Goal: Task Accomplishment & Management: Complete application form

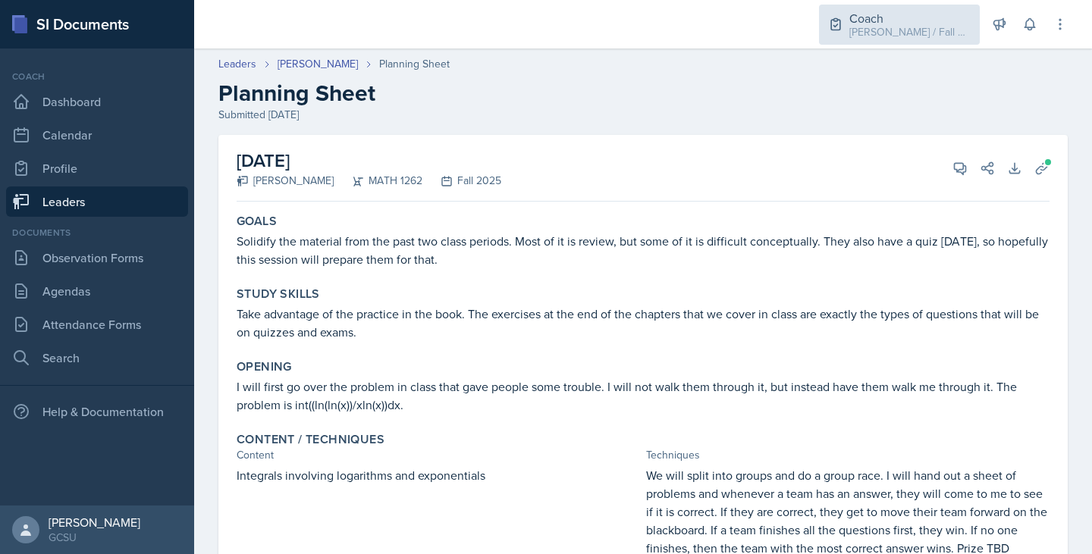
click at [892, 20] on div "Coach" at bounding box center [909, 18] width 121 height 18
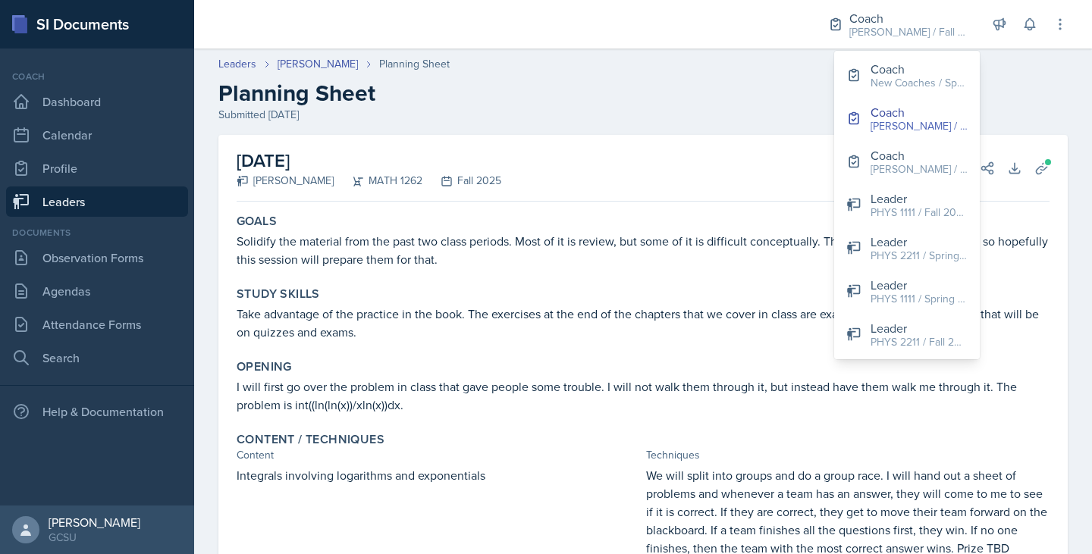
click at [613, 56] on div "Leaders Jonas Barfield Planning Sheet" at bounding box center [642, 64] width 849 height 16
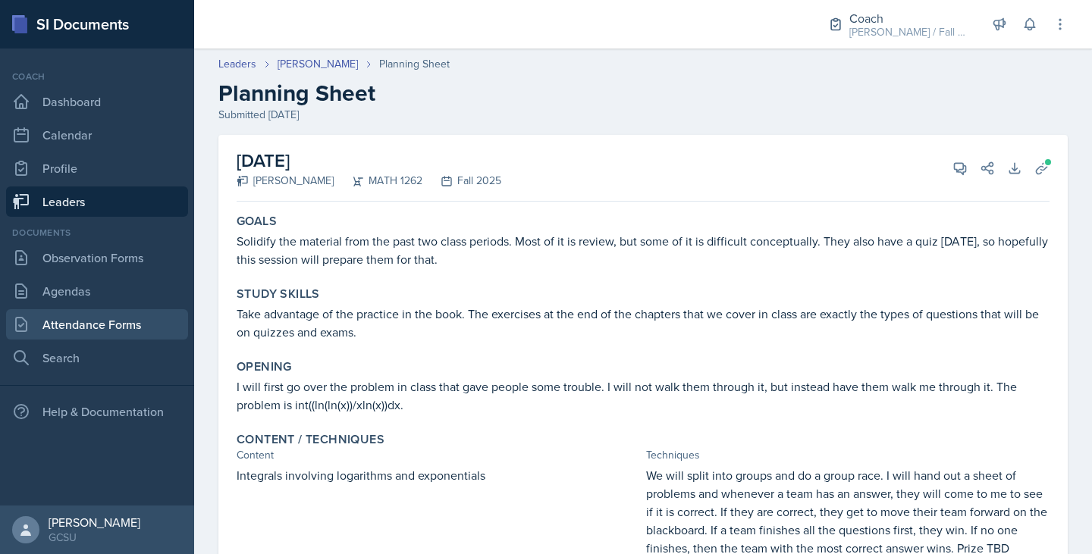
click at [127, 313] on link "Attendance Forms" at bounding box center [97, 324] width 182 height 30
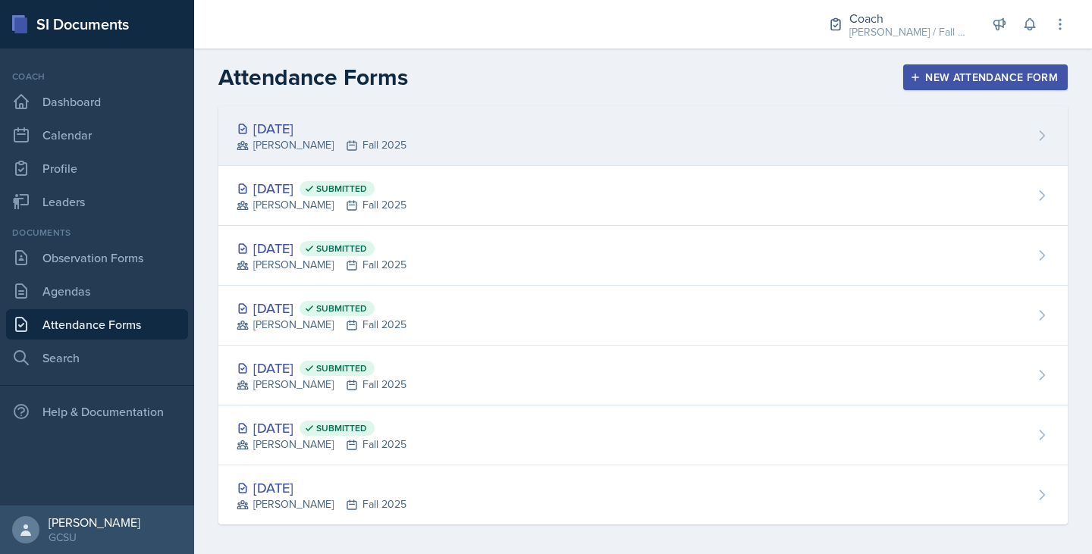
click at [416, 156] on div "[DATE] [PERSON_NAME] Fall 2025" at bounding box center [642, 136] width 849 height 60
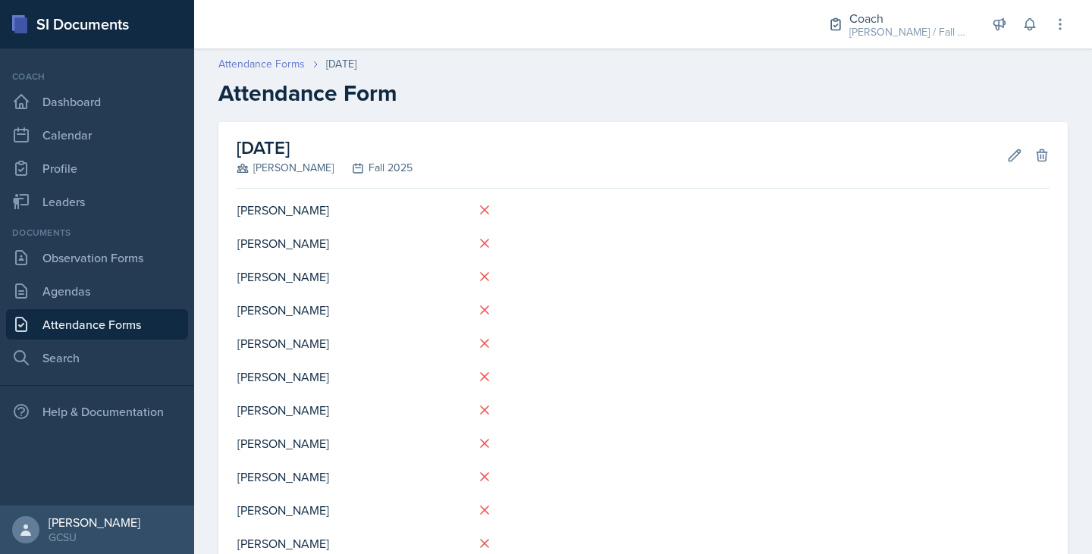
click at [250, 61] on link "Attendance Forms" at bounding box center [261, 64] width 86 height 16
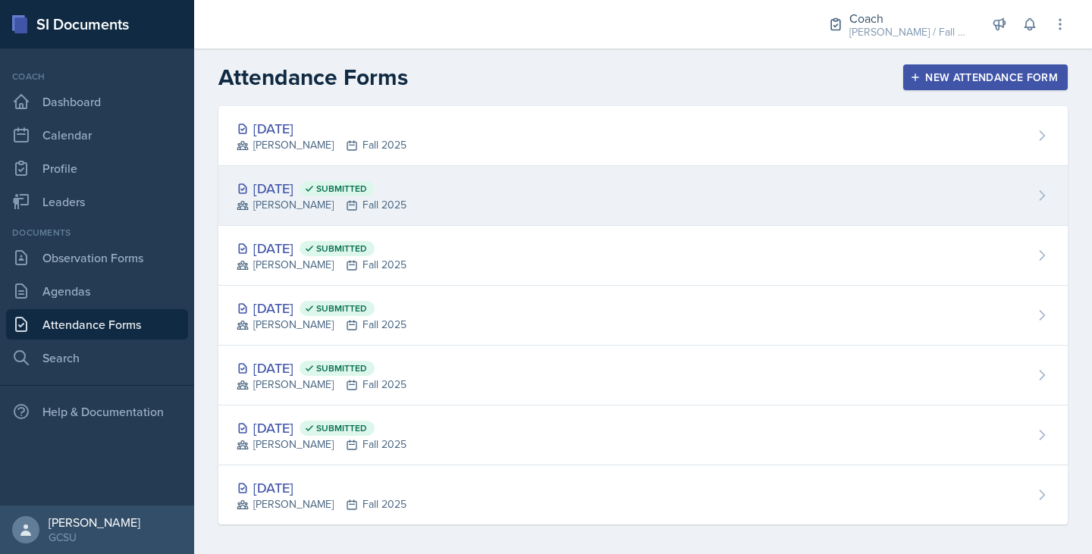
click at [285, 195] on div "Sep 17th, 2025 Submitted" at bounding box center [322, 188] width 170 height 20
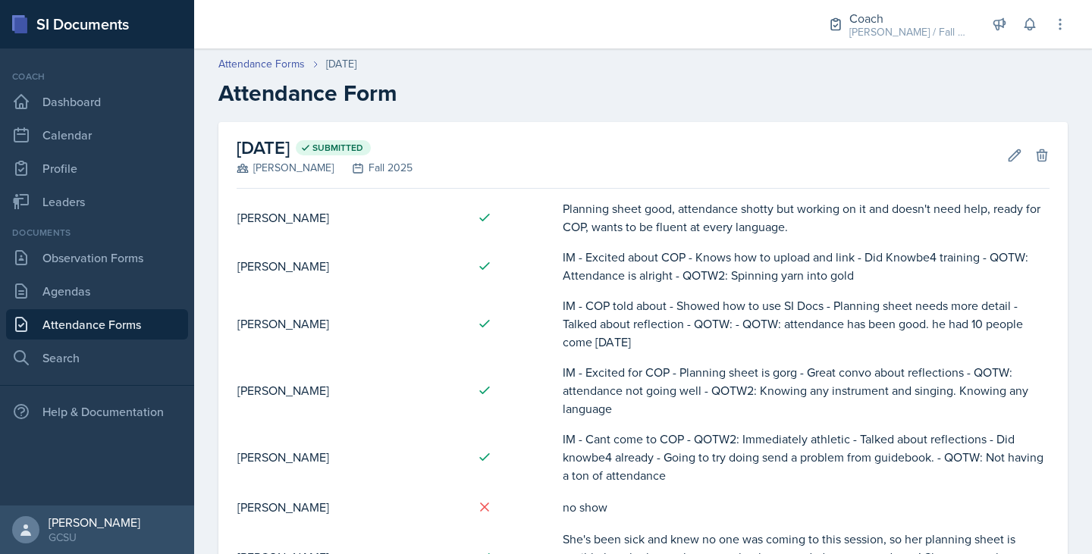
click at [695, 334] on td "IM - COP told about - Showed how to use SI Docs - Planning sheet needs more det…" at bounding box center [806, 323] width 488 height 67
click at [268, 65] on link "Attendance Forms" at bounding box center [261, 64] width 86 height 16
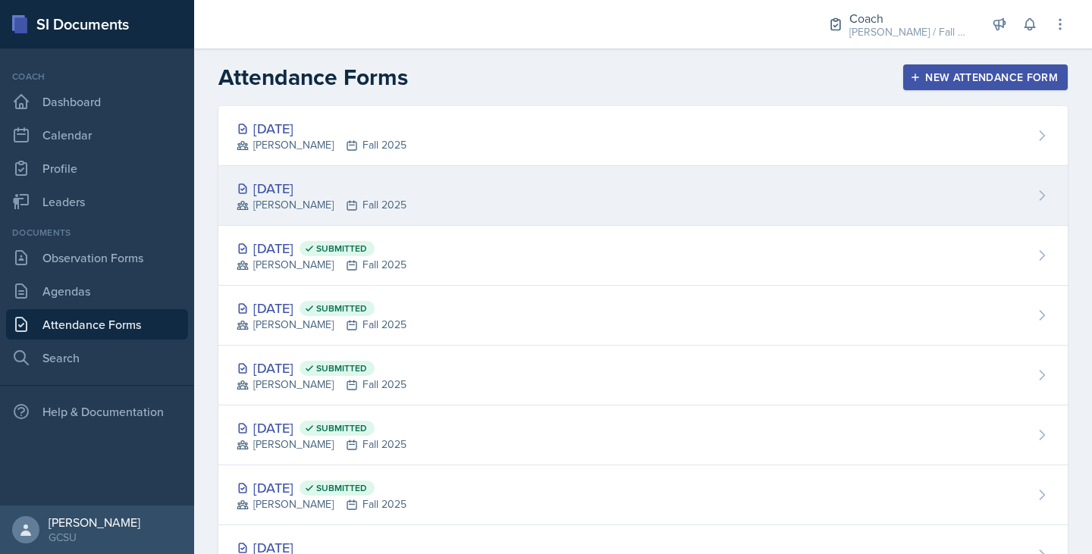
click at [381, 185] on div "[DATE] [PERSON_NAME] Fall 2025" at bounding box center [642, 196] width 849 height 60
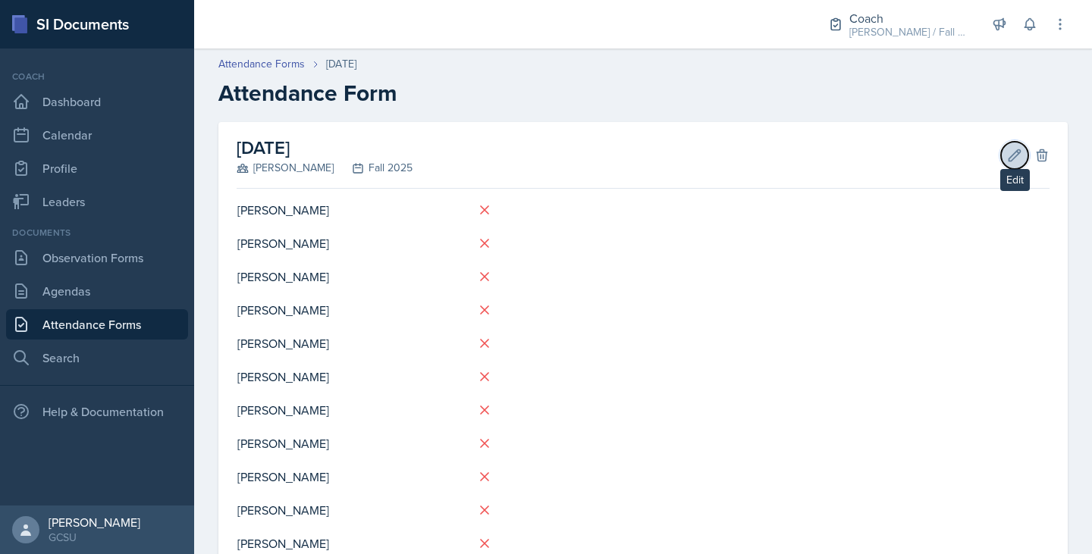
click at [1007, 156] on icon at bounding box center [1014, 155] width 15 height 15
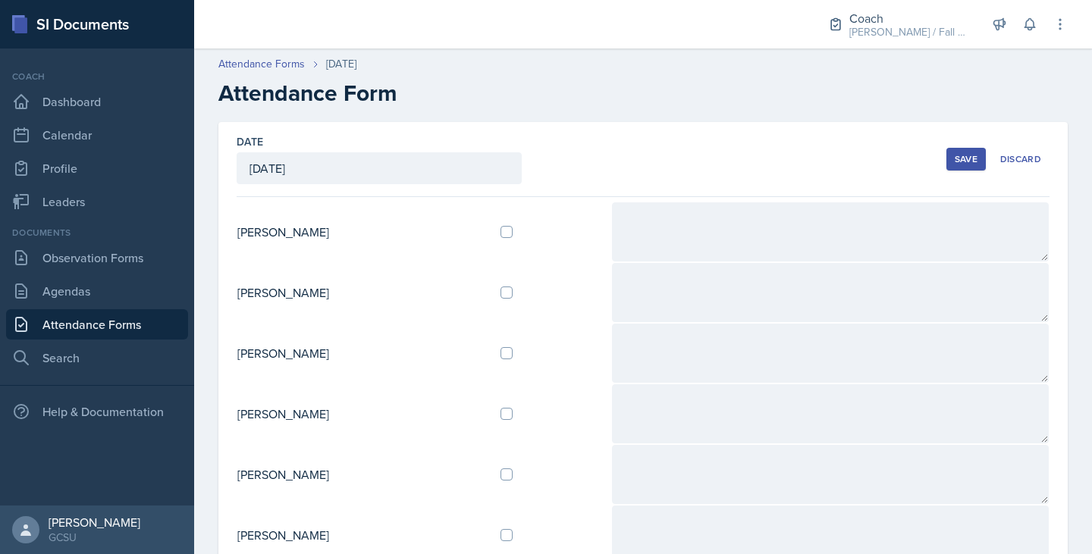
click at [526, 241] on td at bounding box center [549, 232] width 123 height 61
click at [513, 234] on input "checkbox" at bounding box center [506, 232] width 12 height 12
checkbox input "true"
click at [513, 291] on input "checkbox" at bounding box center [506, 293] width 12 height 12
checkbox input "true"
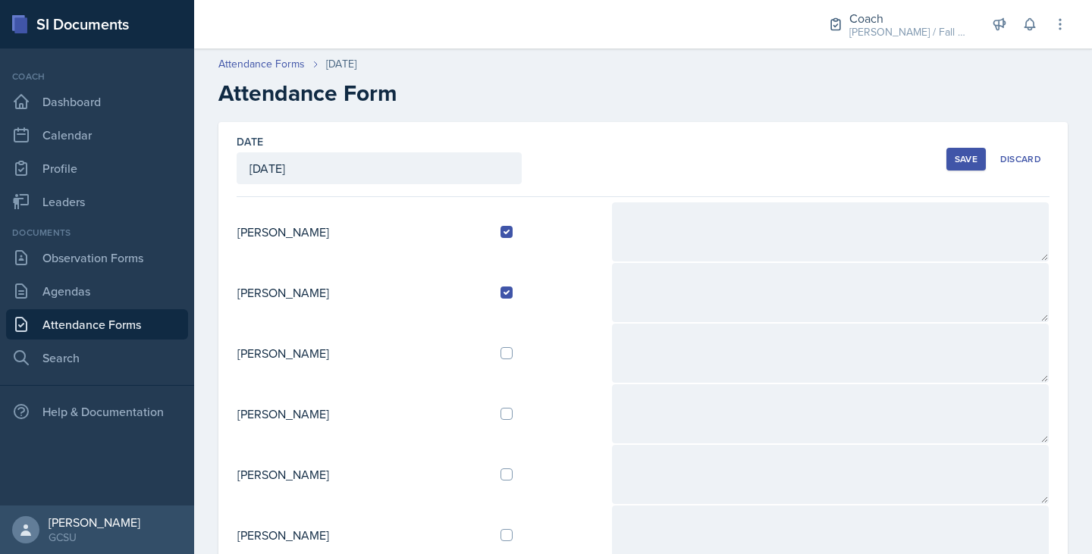
click at [520, 347] on td at bounding box center [549, 353] width 123 height 61
click at [513, 349] on input "checkbox" at bounding box center [506, 353] width 12 height 12
checkbox input "true"
click at [513, 411] on input "checkbox" at bounding box center [506, 414] width 12 height 12
checkbox input "true"
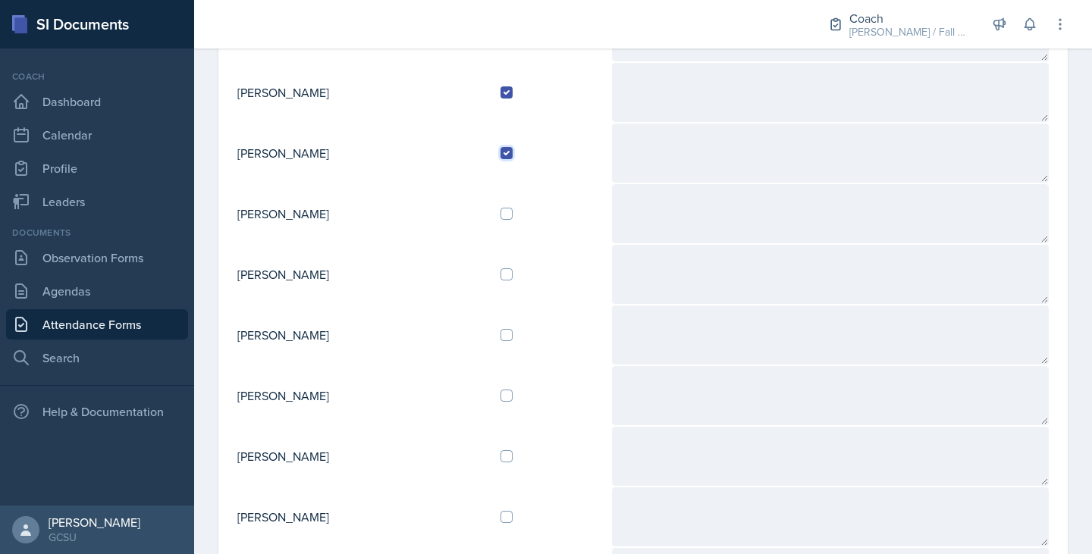
scroll to position [282, 0]
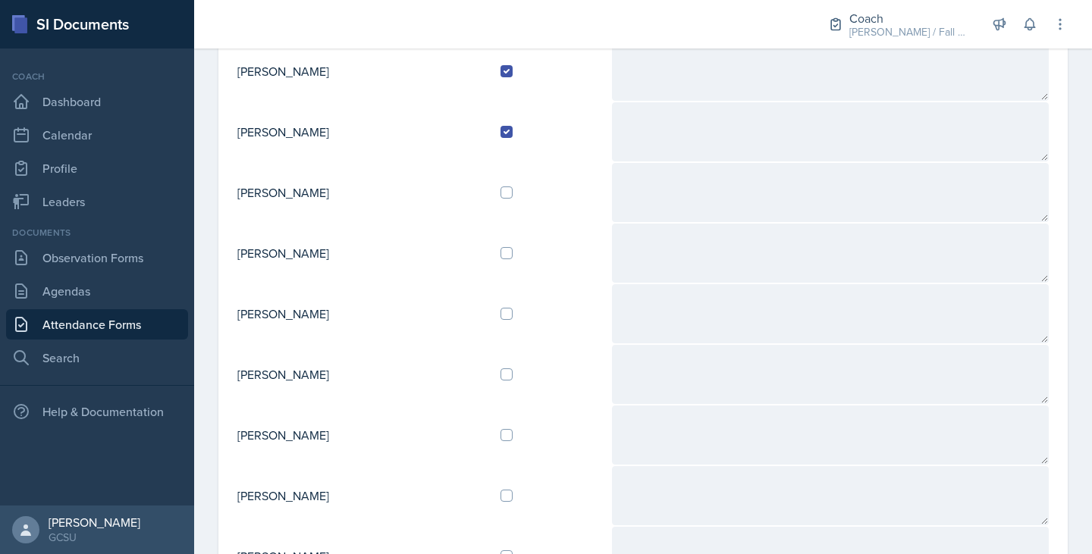
click at [521, 384] on td at bounding box center [549, 374] width 123 height 61
click at [513, 375] on input "checkbox" at bounding box center [506, 375] width 12 height 12
checkbox input "true"
click at [513, 435] on input "checkbox" at bounding box center [506, 435] width 12 height 12
checkbox input "true"
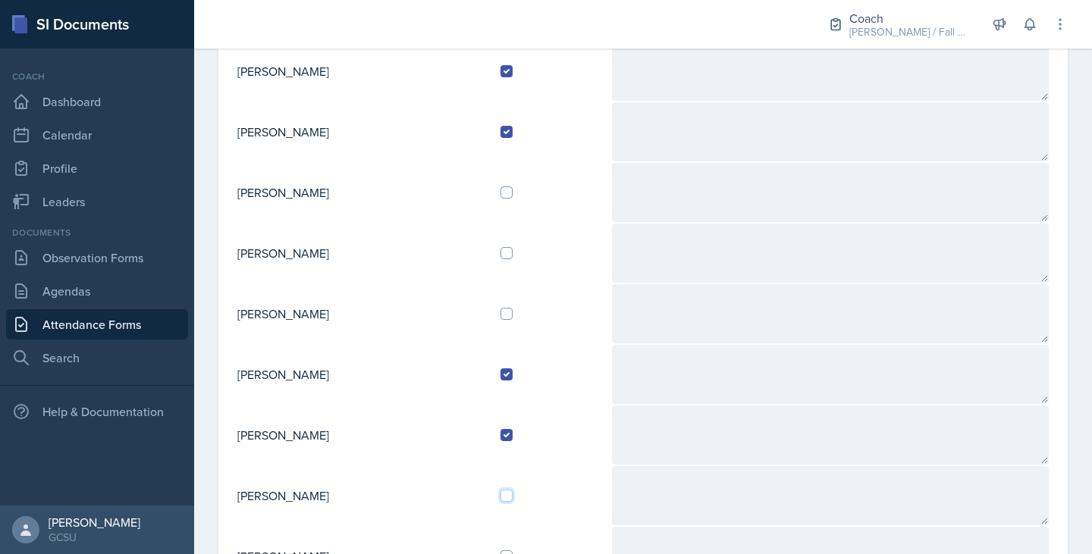
click at [513, 490] on input "checkbox" at bounding box center [506, 496] width 12 height 12
checkbox input "true"
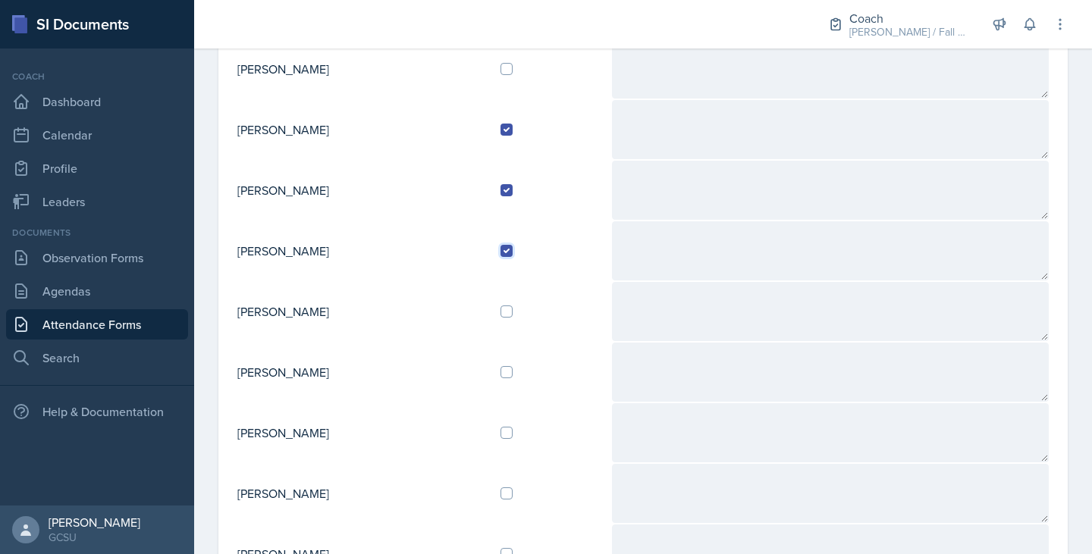
scroll to position [528, 0]
click at [513, 315] on input "checkbox" at bounding box center [506, 311] width 12 height 12
checkbox input "true"
click at [513, 372] on input "checkbox" at bounding box center [506, 371] width 12 height 12
checkbox input "true"
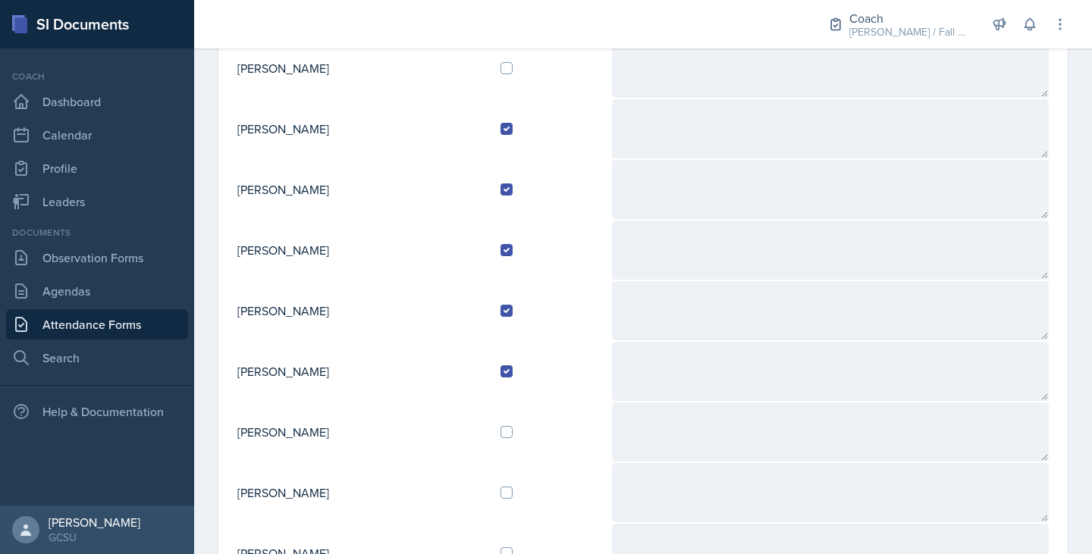
click at [514, 429] on td at bounding box center [549, 432] width 123 height 61
click at [513, 432] on input "checkbox" at bounding box center [506, 432] width 12 height 12
checkbox input "true"
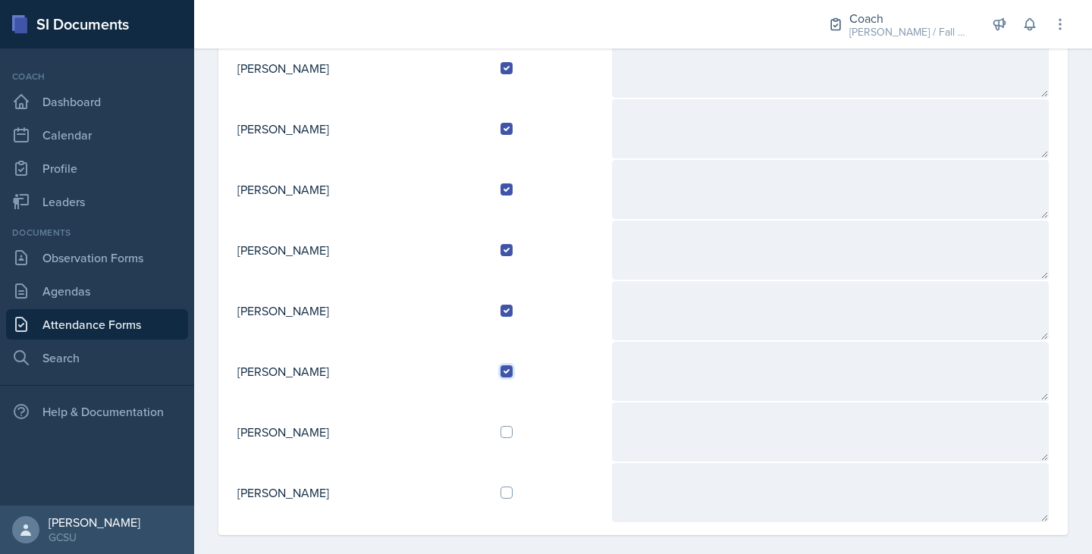
scroll to position [606, 0]
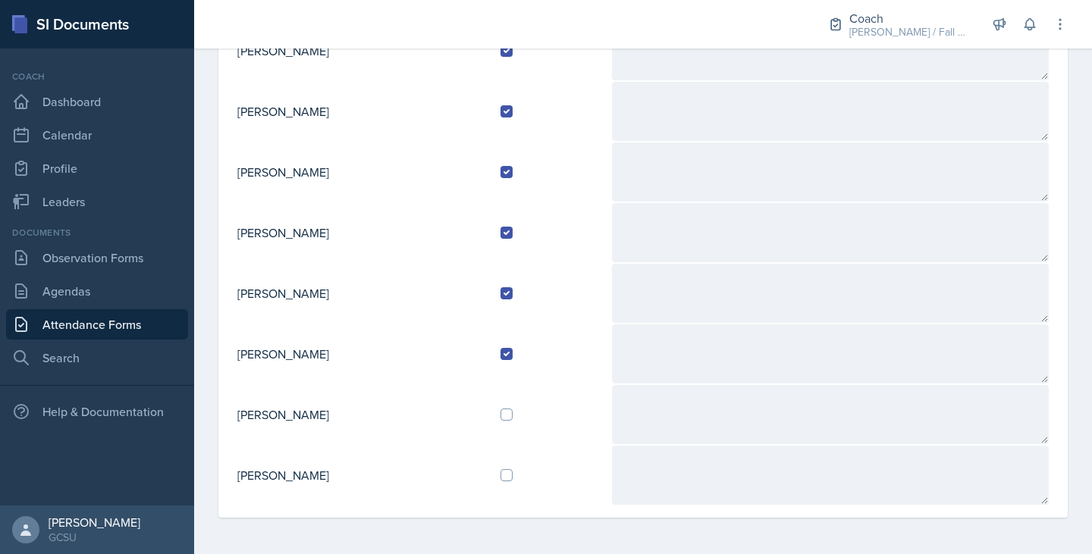
click at [516, 428] on td at bounding box center [549, 414] width 123 height 61
click at [513, 416] on input "checkbox" at bounding box center [506, 415] width 12 height 12
checkbox input "true"
click at [513, 477] on input "checkbox" at bounding box center [506, 475] width 12 height 12
checkbox input "true"
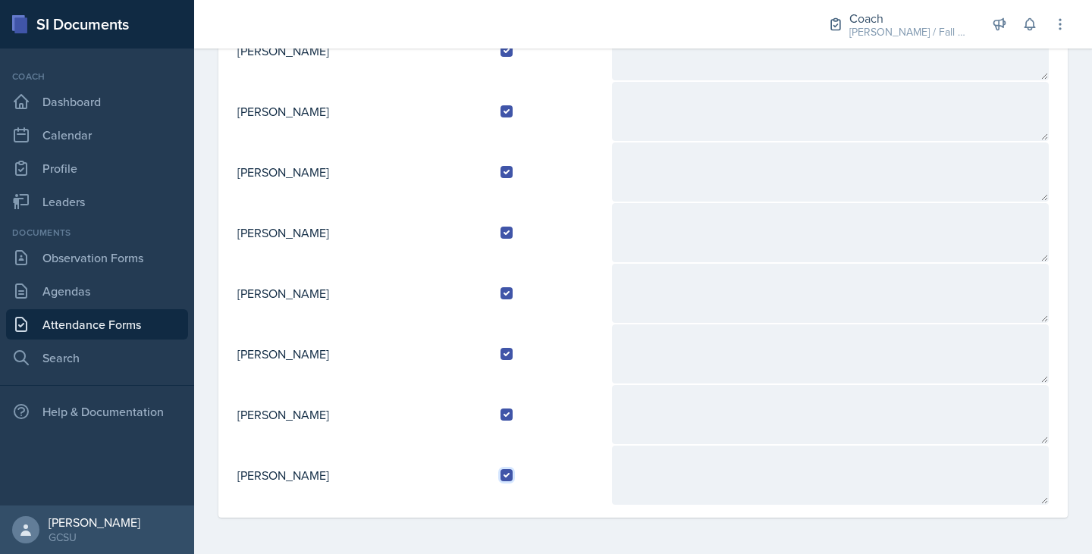
scroll to position [0, 0]
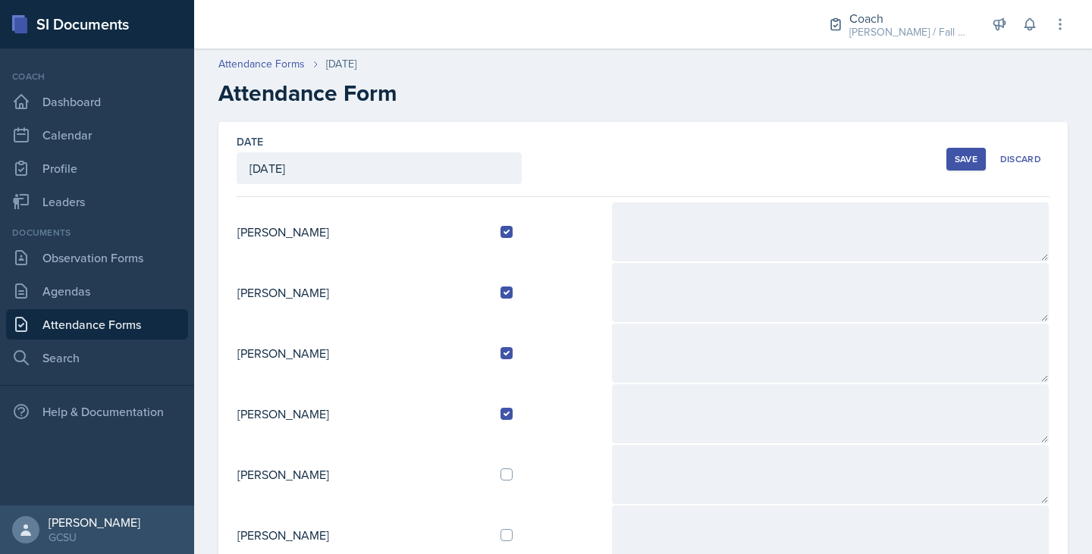
click at [955, 153] on div "Save" at bounding box center [966, 159] width 23 height 12
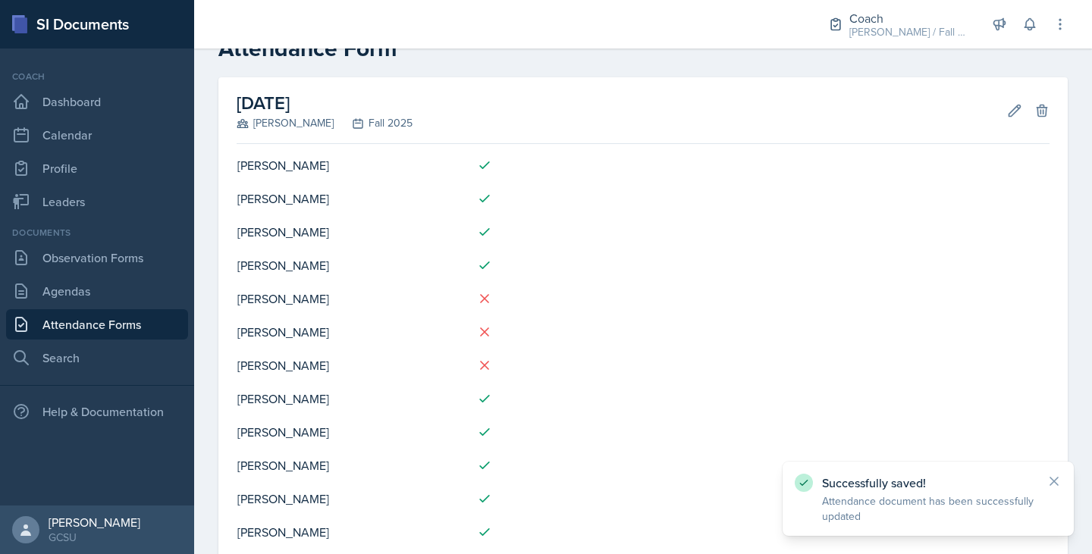
scroll to position [214, 0]
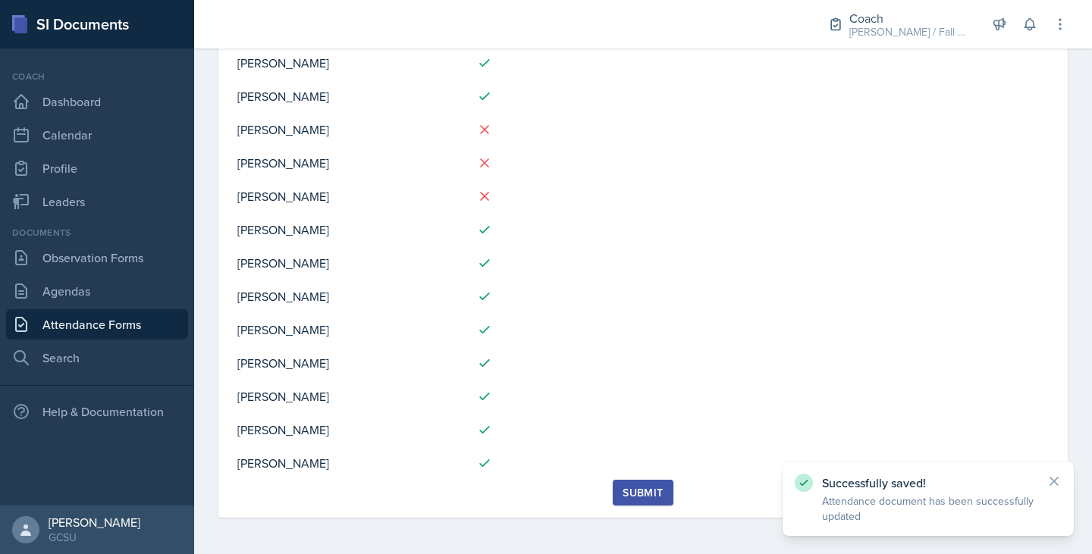
click at [639, 497] on div "Submit" at bounding box center [643, 493] width 40 height 12
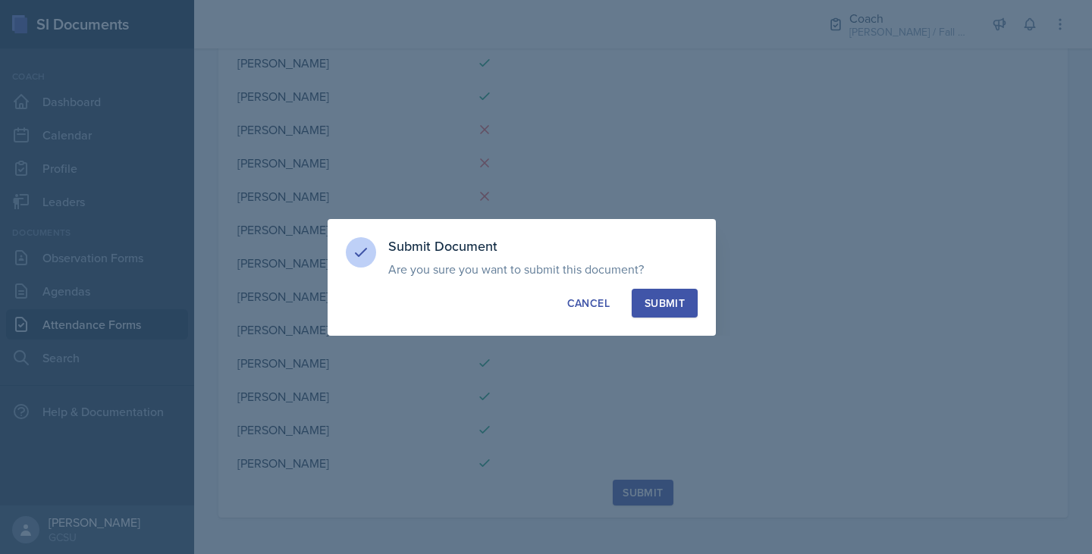
click at [659, 290] on button "Submit" at bounding box center [665, 303] width 66 height 29
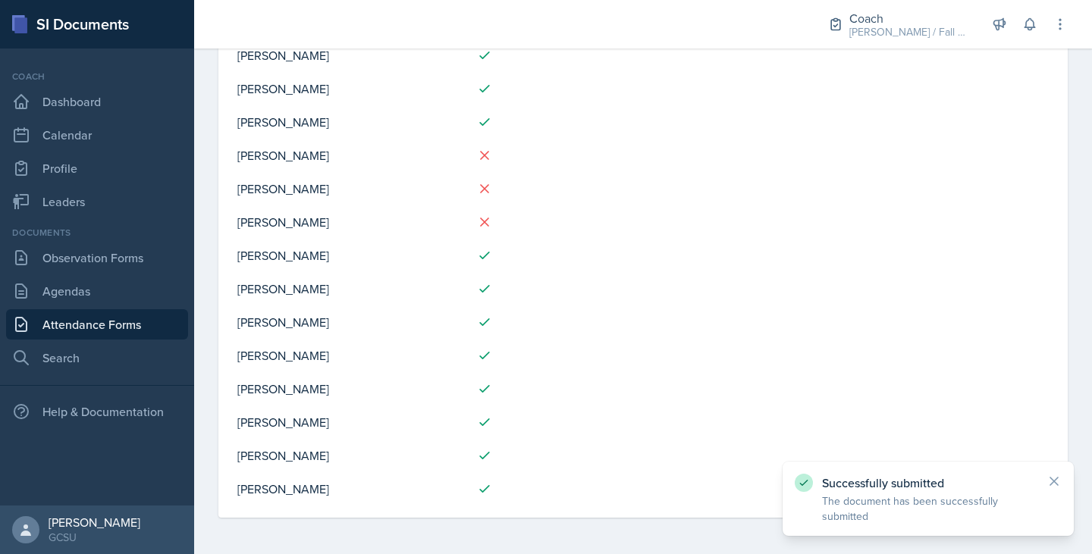
scroll to position [0, 0]
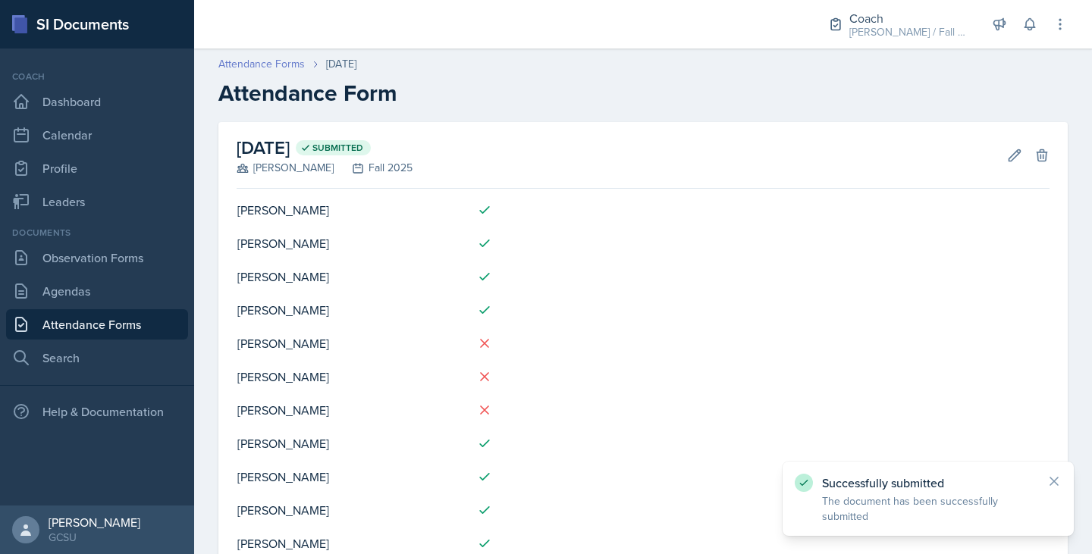
click at [284, 56] on link "Attendance Forms" at bounding box center [261, 64] width 86 height 16
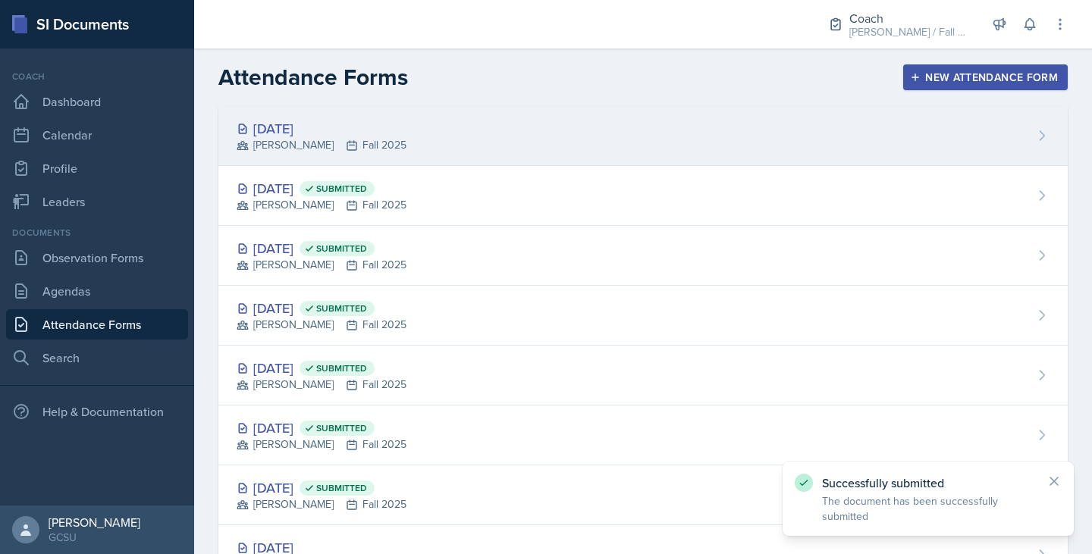
click at [372, 142] on div "[DATE] [PERSON_NAME] Fall 2025" at bounding box center [642, 136] width 849 height 60
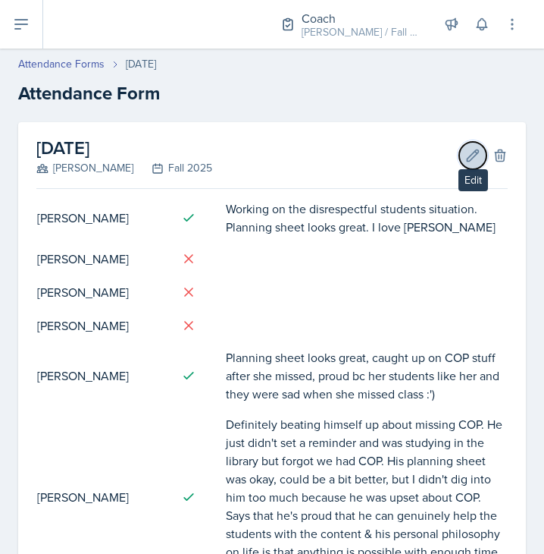
click at [466, 157] on icon at bounding box center [473, 155] width 15 height 15
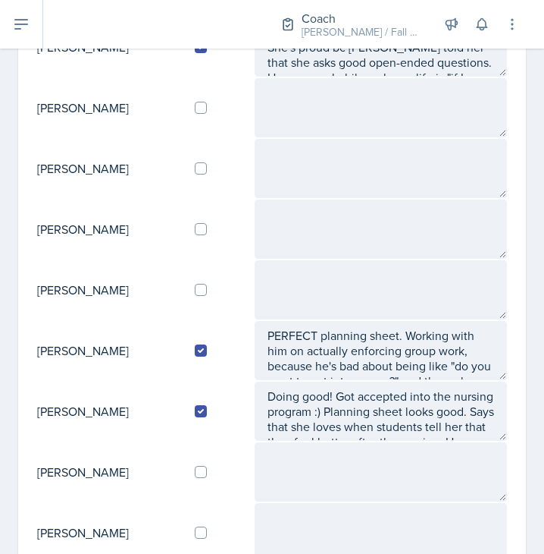
scroll to position [607, 0]
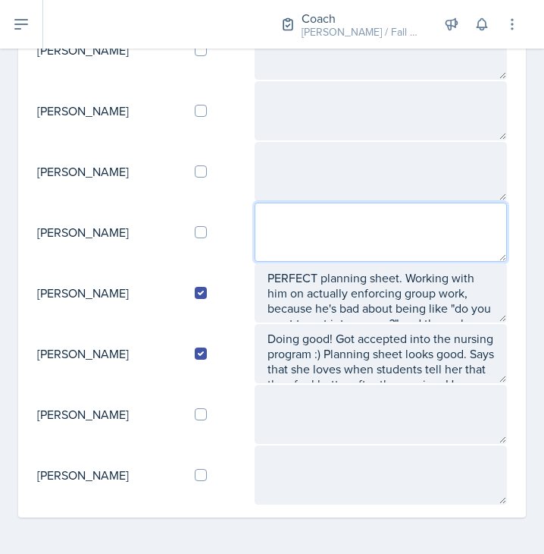
click at [358, 224] on textarea at bounding box center [381, 231] width 253 height 59
type textarea "IM -"
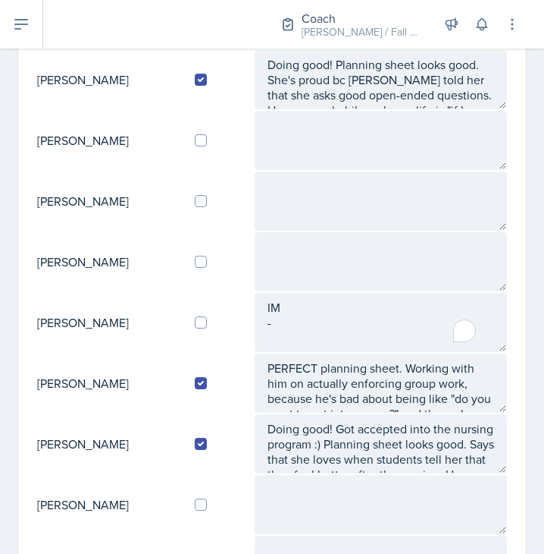
scroll to position [517, 0]
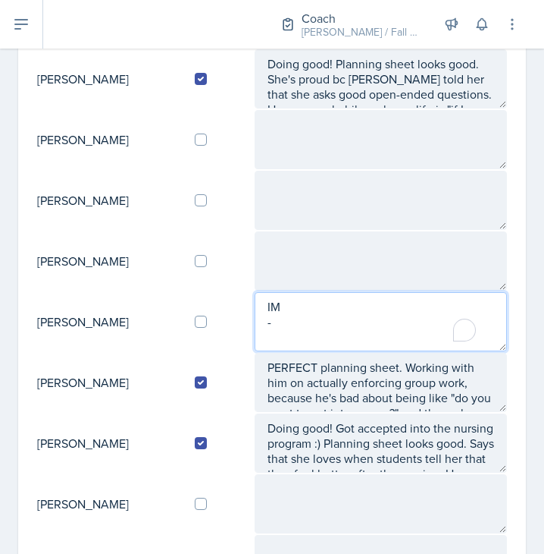
click at [356, 312] on textarea "IM -" at bounding box center [381, 321] width 253 height 59
click at [333, 334] on textarea "IM -" at bounding box center [381, 321] width 253 height 59
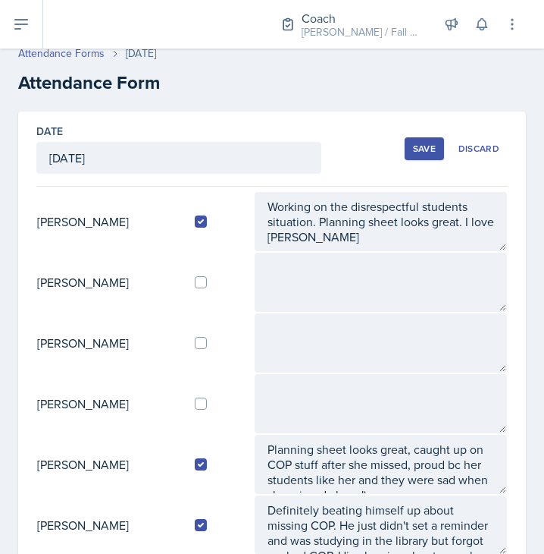
scroll to position [2, 0]
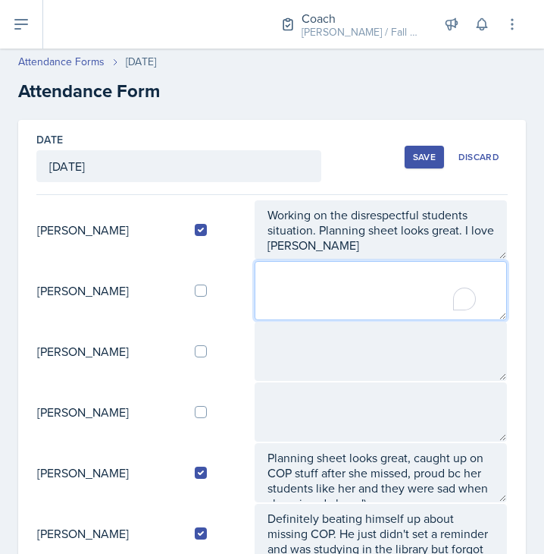
click at [324, 281] on textarea "To enrich screen reader interactions, please activate Accessibility in Grammarl…" at bounding box center [381, 290] width 253 height 59
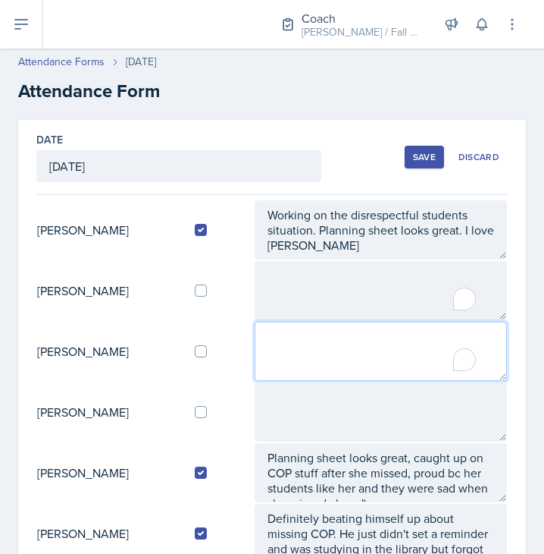
click at [319, 362] on textarea "To enrich screen reader interactions, please activate Accessibility in Grammarl…" at bounding box center [381, 351] width 253 height 59
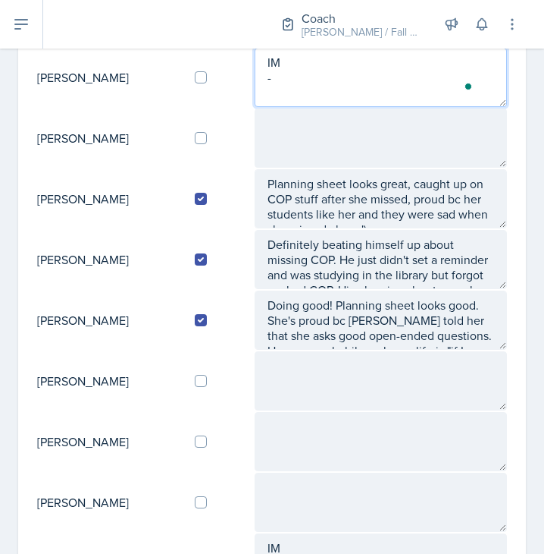
scroll to position [313, 0]
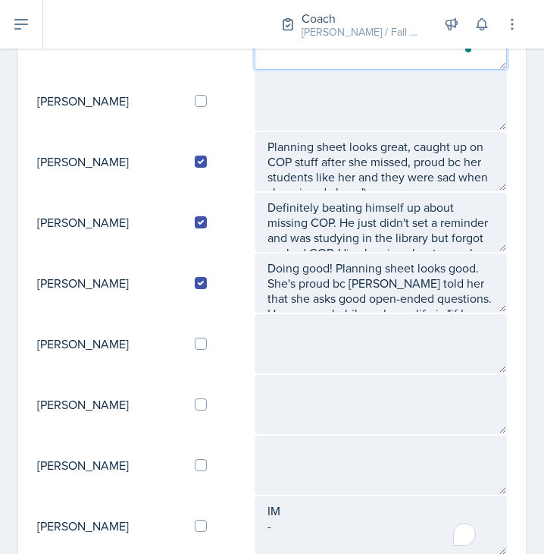
type textarea "IM -"
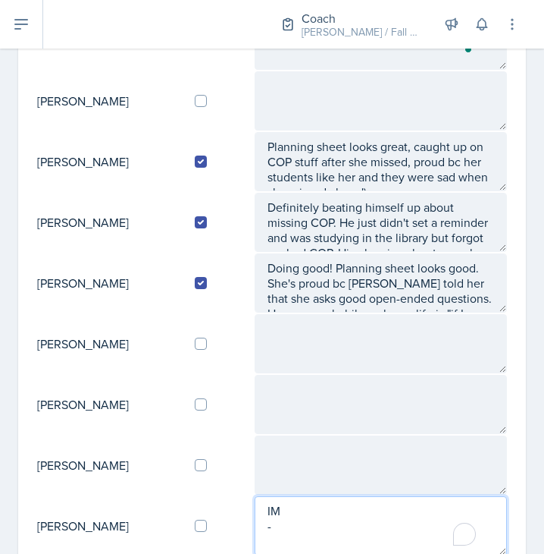
click at [314, 541] on textarea "IM -" at bounding box center [381, 525] width 253 height 59
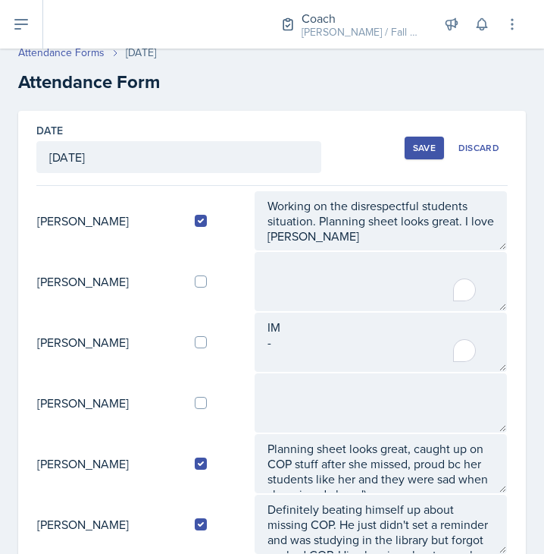
scroll to position [9, 0]
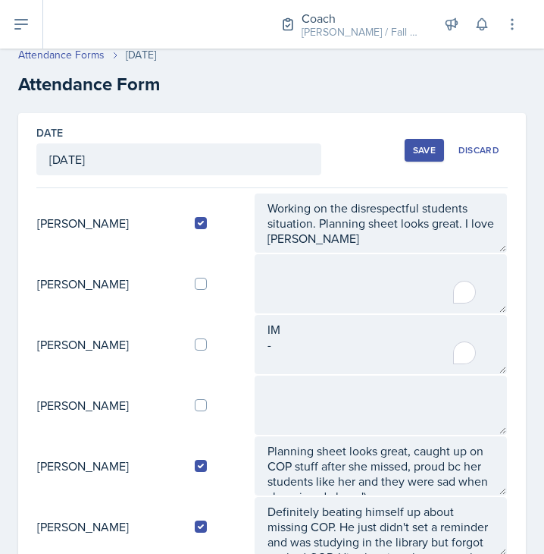
type textarea "IM - Liked speed datin, glad it was shorter"
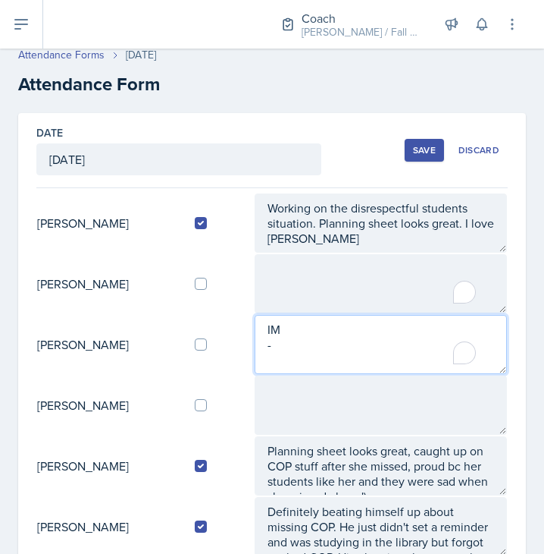
click at [318, 334] on textarea "IM -" at bounding box center [381, 344] width 253 height 59
click at [312, 361] on textarea "IM -" at bounding box center [381, 344] width 253 height 59
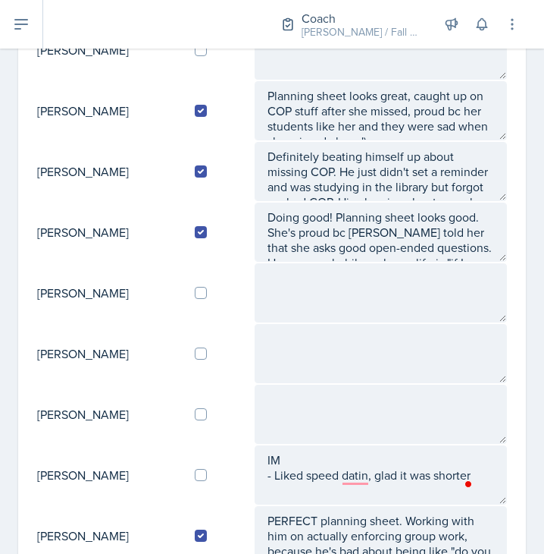
scroll to position [607, 0]
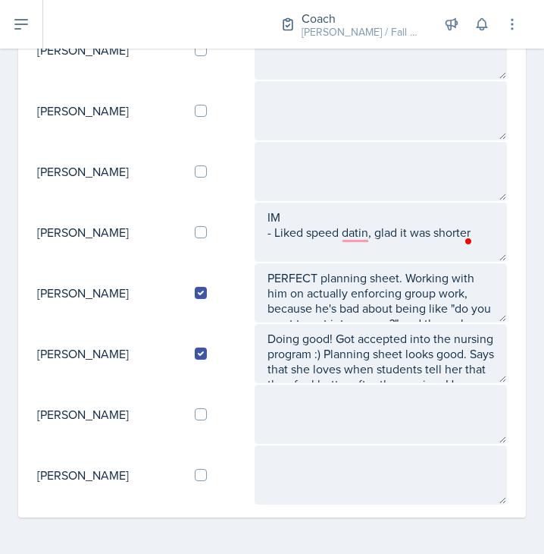
type textarea "IM - He liked COP, he said it was helpful -"
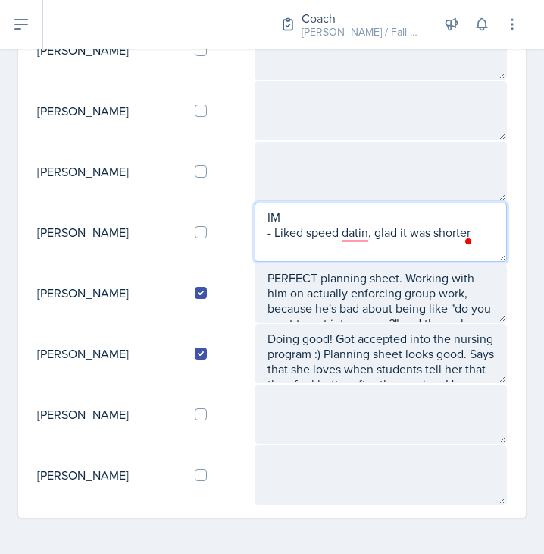
click at [481, 231] on textarea "IM - Liked speed datin, glad it was shorter" at bounding box center [381, 231] width 253 height 59
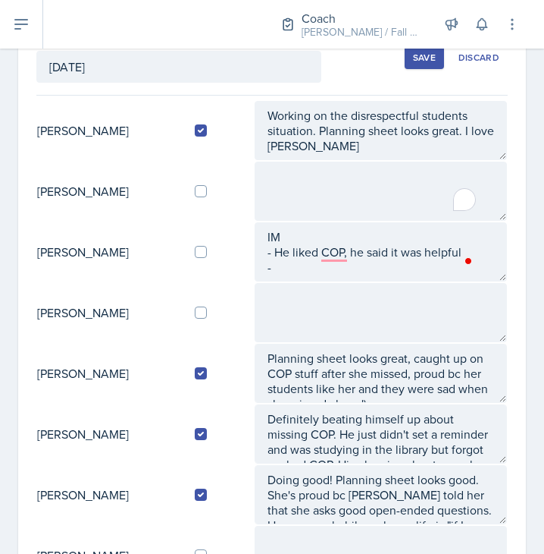
scroll to position [101, 0]
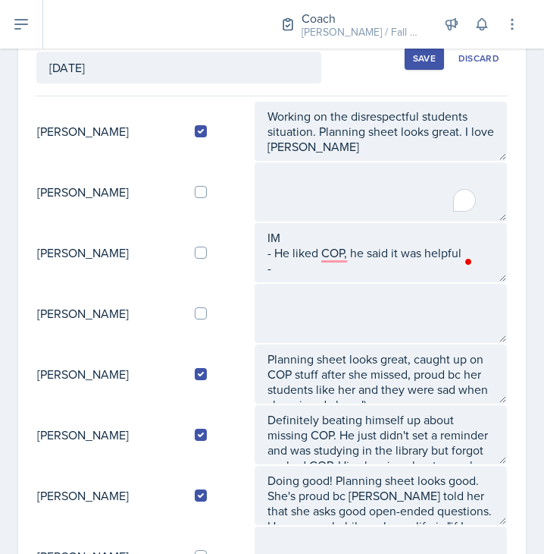
type textarea "IM - Liked speed datin, glad it was shorter - Turned in green sheet"
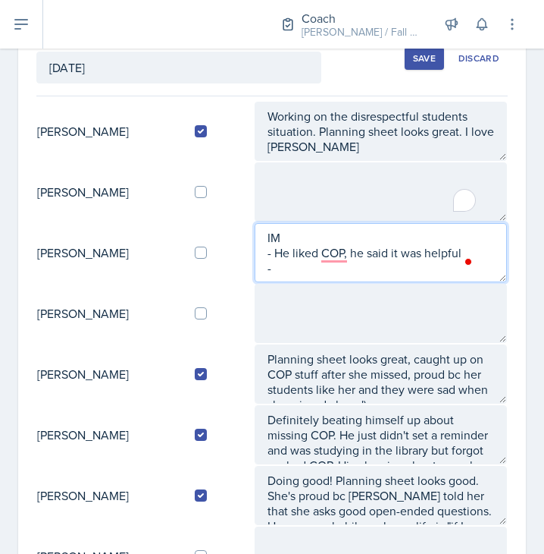
click at [379, 281] on textarea "IM - He liked COP, he said it was helpful -" at bounding box center [381, 252] width 253 height 59
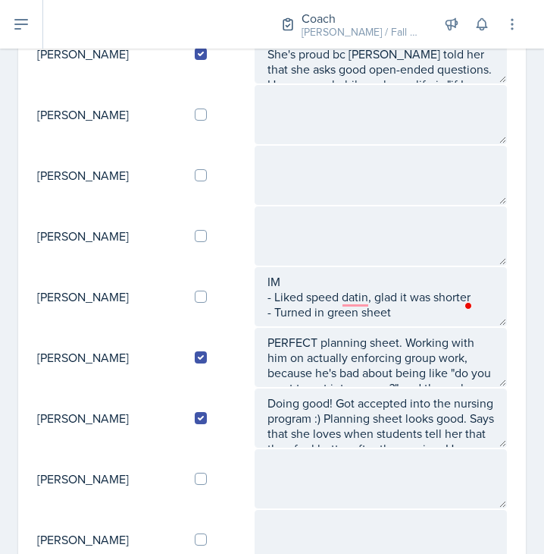
scroll to position [544, 0]
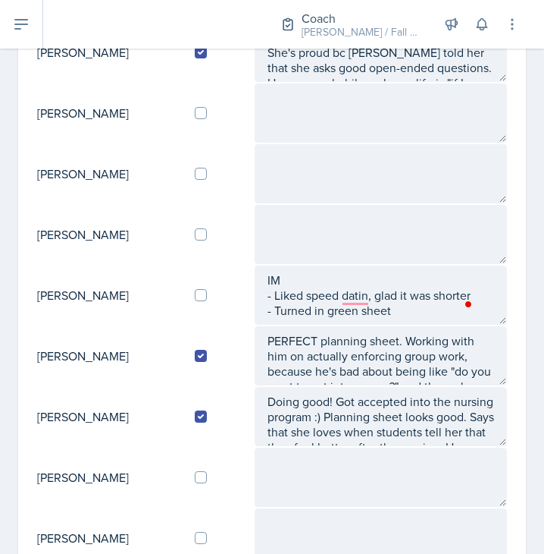
type textarea "IM - He liked COP, he said it was helpful - Turned in green sheet - QOTW:"
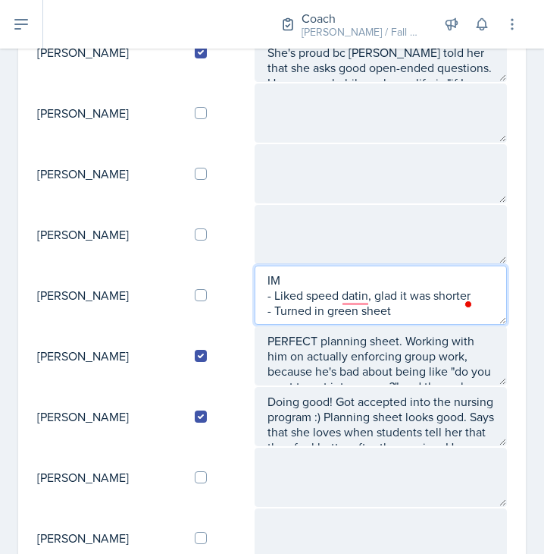
click at [418, 317] on textarea "IM - Liked speed datin, glad it was shorter - Turned in green sheet" at bounding box center [381, 294] width 253 height 59
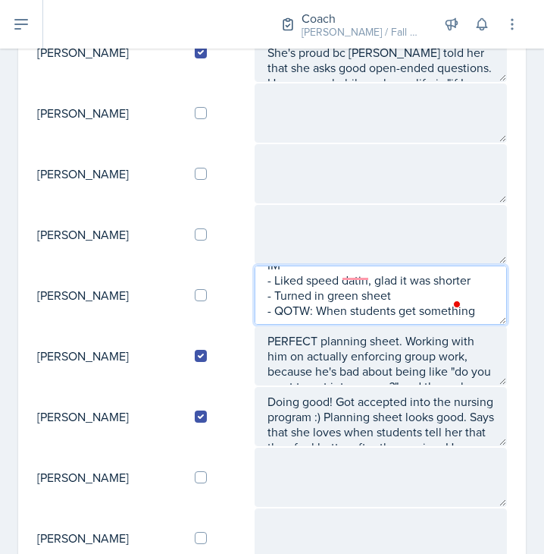
scroll to position [40, 0]
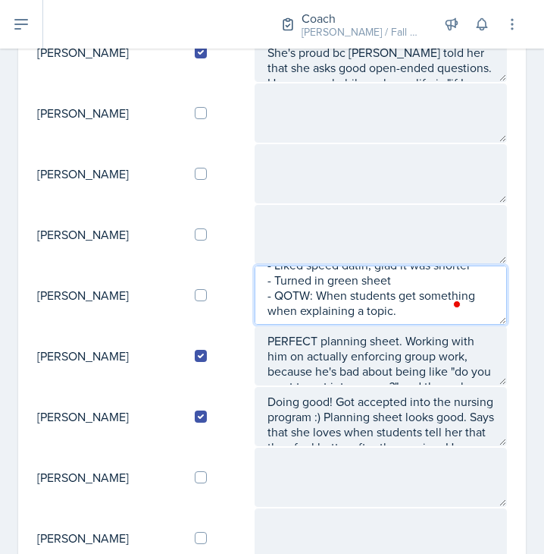
click at [471, 316] on textarea "IM - Liked speed datin, glad it was shorter - Turned in green sheet - QOTW: Whe…" at bounding box center [381, 294] width 253 height 59
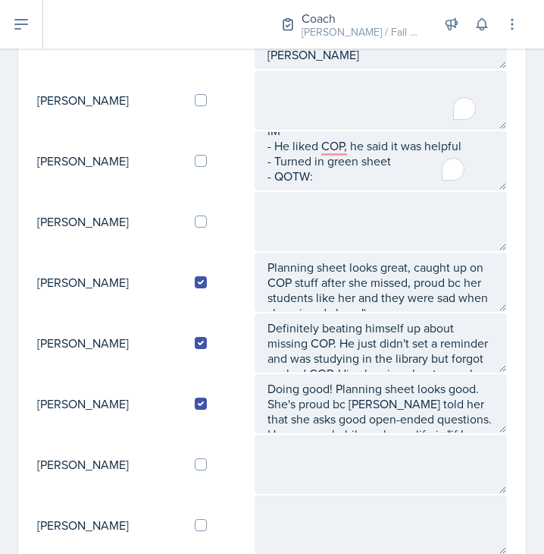
scroll to position [192, 0]
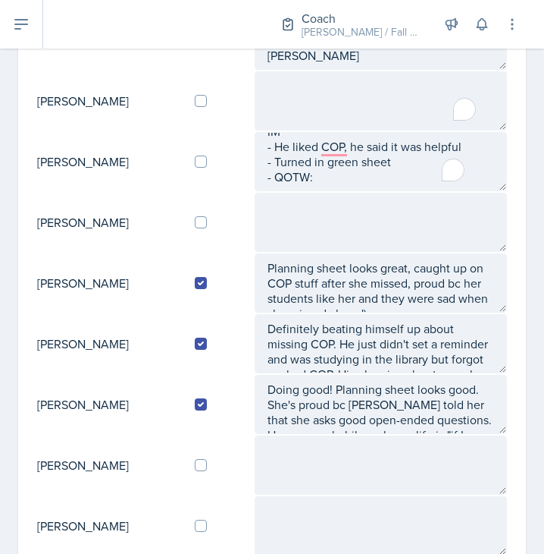
type textarea "IM - Liked speed datin, glad it was shorter - Turned in green sheet - QOTW: Whe…"
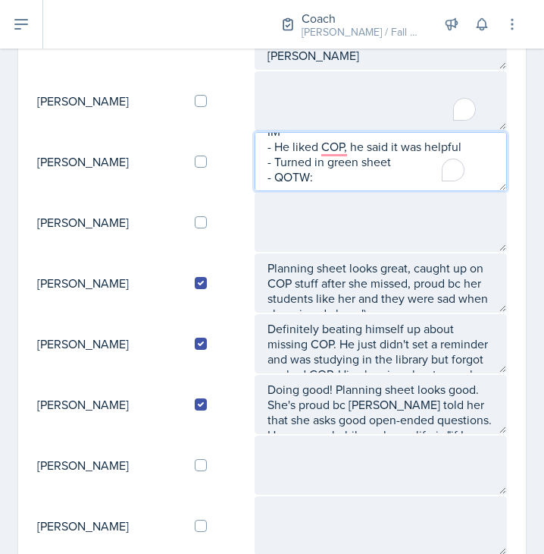
click at [381, 190] on textarea "IM - He liked COP, he said it was helpful - Turned in green sheet - QOTW:" at bounding box center [381, 161] width 253 height 59
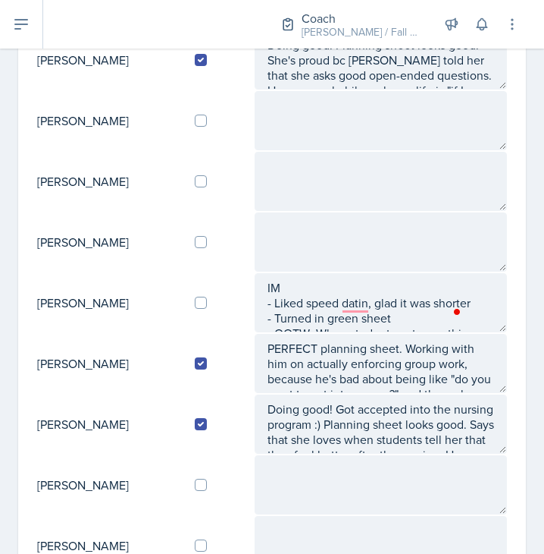
scroll to position [538, 0]
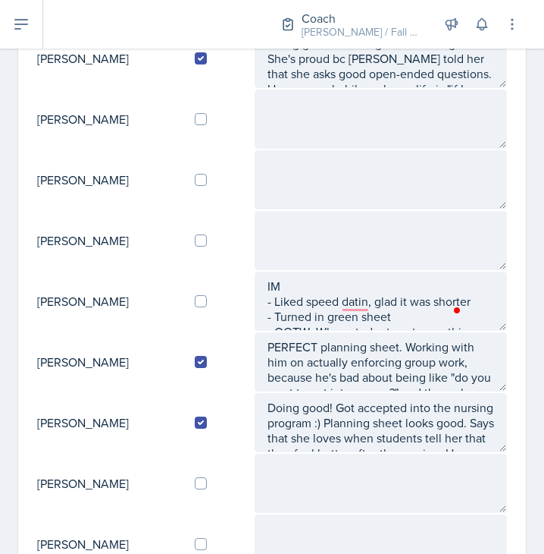
type textarea "IM - He liked COP, he said it was helpful - Turned in green sheet - QOTW: Havin…"
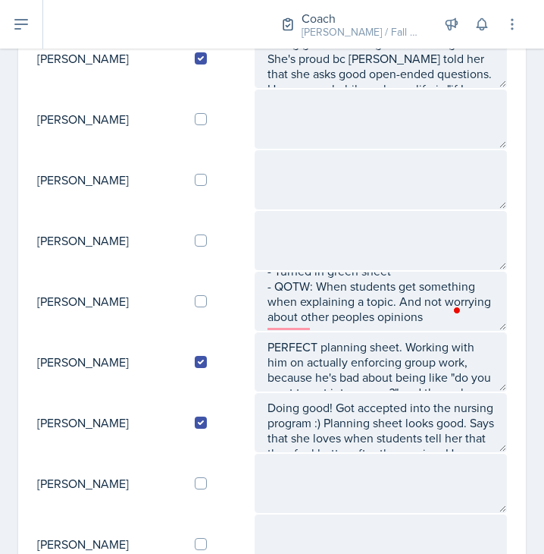
scroll to position [76, 0]
click at [207, 296] on input "checkbox" at bounding box center [201, 301] width 12 height 12
checkbox input "true"
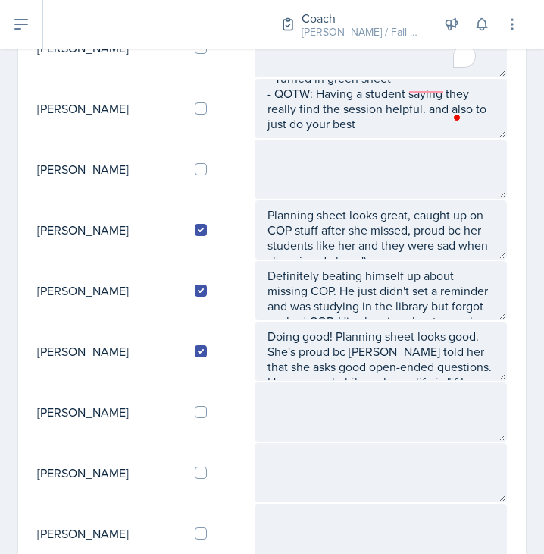
scroll to position [72, 0]
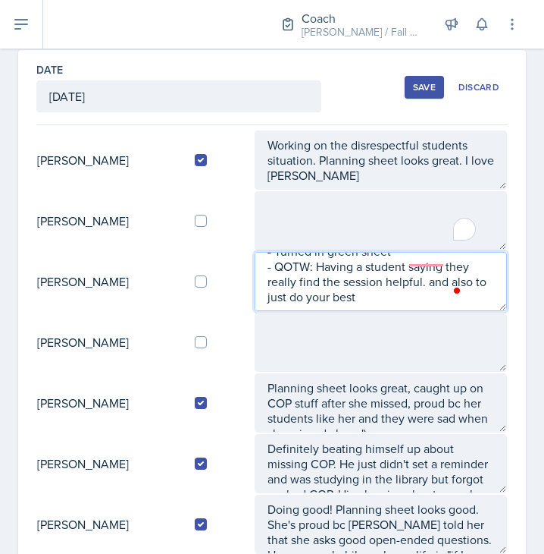
click at [437, 289] on textarea "IM - He liked COP, he said it was helpful - Turned in green sheet - QOTW: Havin…" at bounding box center [381, 281] width 253 height 59
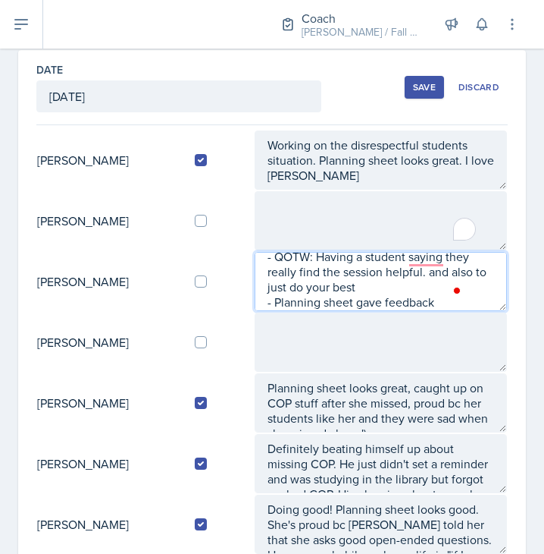
type textarea "IM - He liked COP, he said it was helpful - Turned in green sheet - QOTW: Havin…"
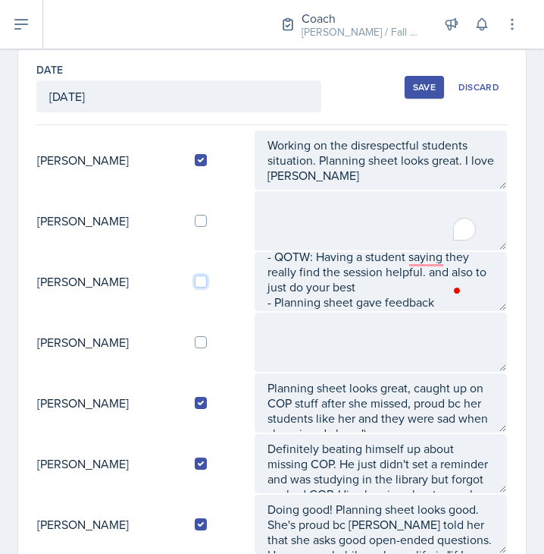
click at [207, 286] on input "checkbox" at bounding box center [201, 281] width 12 height 12
checkbox input "true"
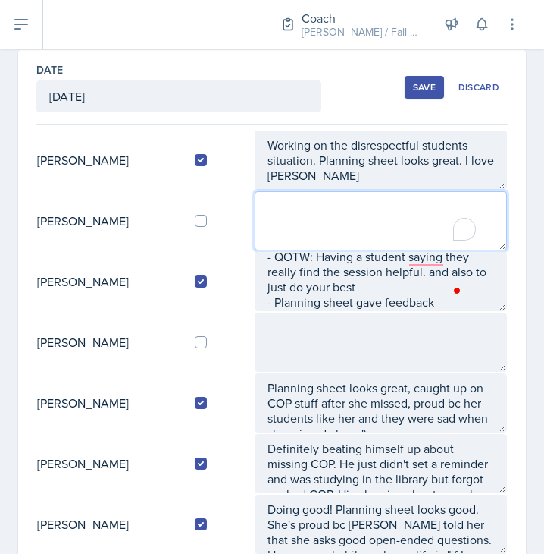
click at [361, 224] on textarea "To enrich screen reader interactions, please activate Accessibility in Grammarl…" at bounding box center [381, 220] width 253 height 59
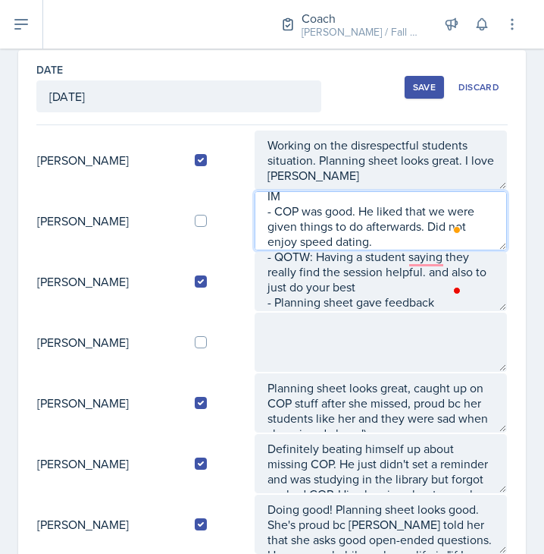
scroll to position [25, 0]
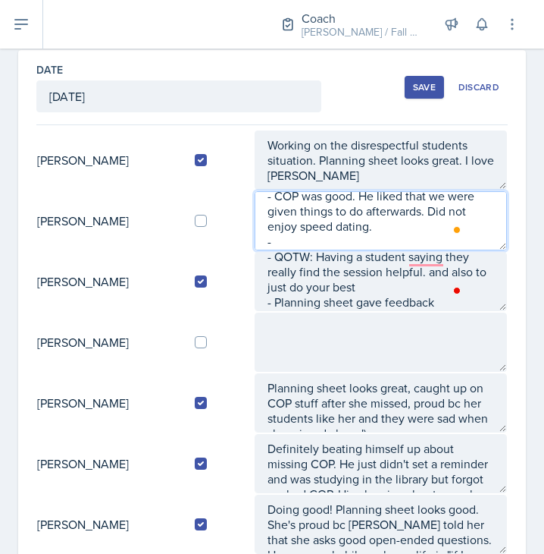
click at [329, 241] on textarea "IM - COP was good. He liked that we were given things to do afterwards. Did not…" at bounding box center [381, 220] width 253 height 59
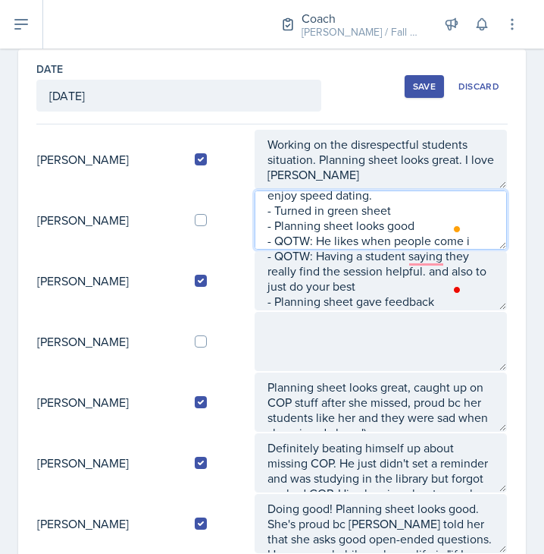
scroll to position [71, 0]
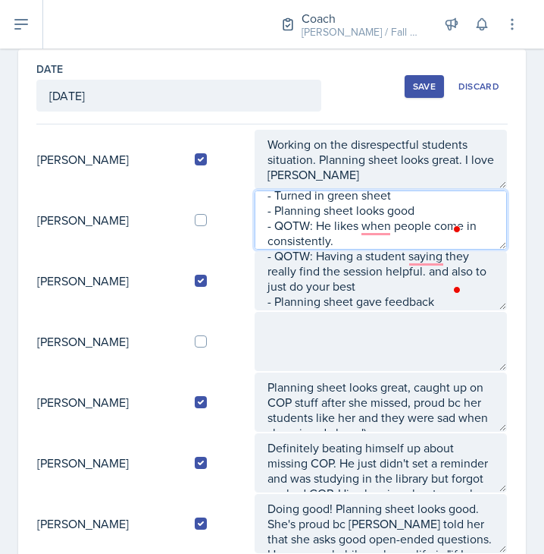
click at [367, 240] on textarea "IM - COP was good. He liked that we were given things to do afterwards. Did not…" at bounding box center [381, 219] width 253 height 59
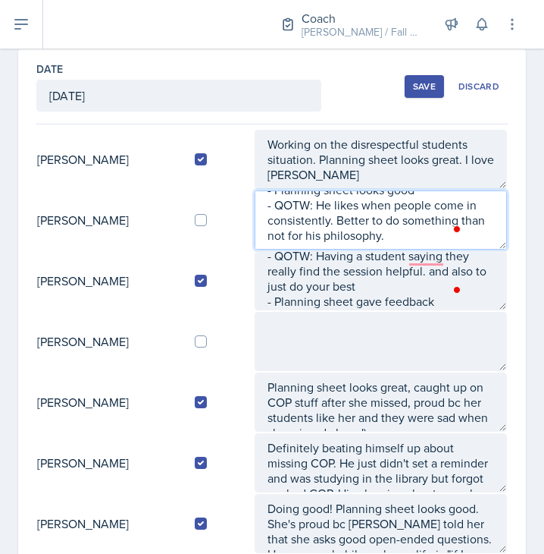
scroll to position [101, 0]
type textarea "IM - COP was good. He liked that we were given things to do afterwards. Did not…"
click at [429, 247] on textarea "IM - COP was good. He liked that we were given things to do afterwards. Did not…" at bounding box center [381, 219] width 253 height 59
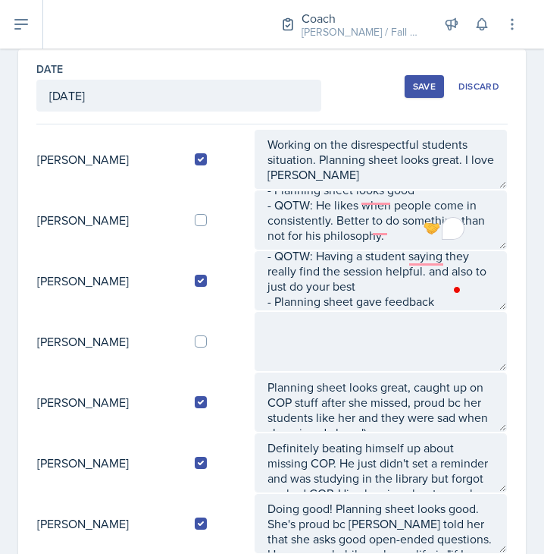
click at [212, 212] on td at bounding box center [218, 220] width 71 height 61
click at [207, 222] on input "checkbox" at bounding box center [201, 220] width 12 height 12
checkbox input "true"
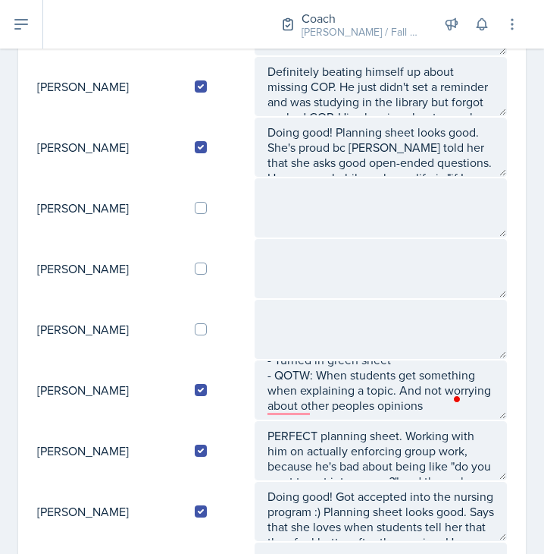
scroll to position [443, 0]
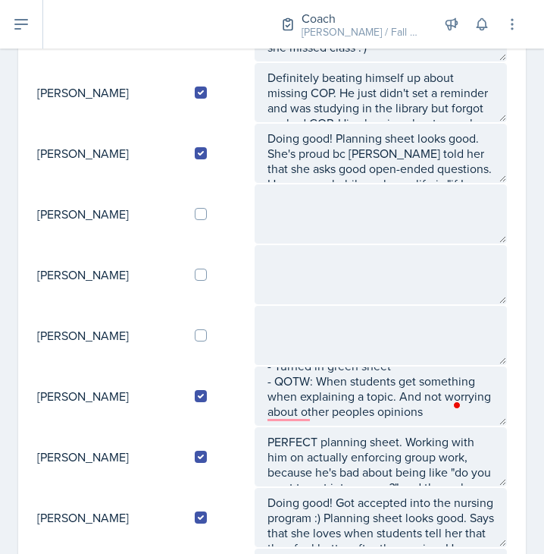
click at [212, 268] on td at bounding box center [218, 274] width 71 height 61
click at [207, 271] on input "checkbox" at bounding box center [201, 274] width 12 height 12
checkbox input "true"
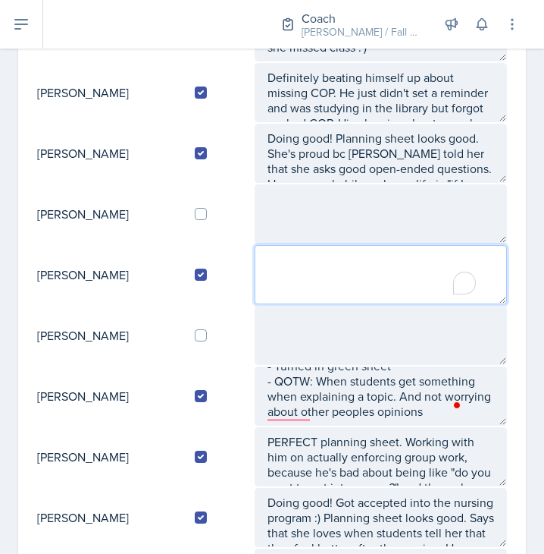
click at [268, 270] on textarea "To enrich screen reader interactions, please activate Accessibility in Grammarl…" at bounding box center [381, 274] width 253 height 59
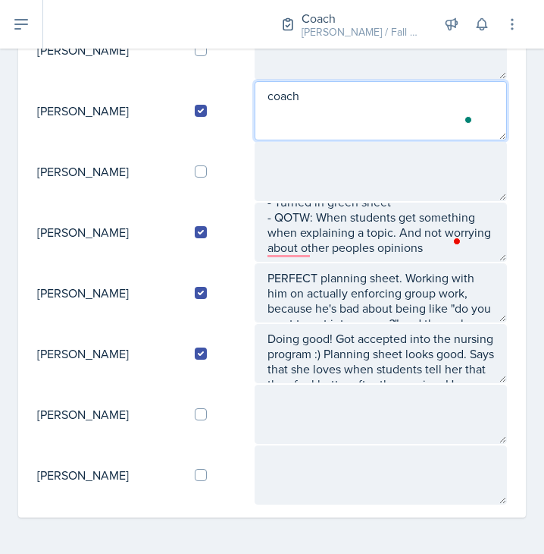
type textarea "coach"
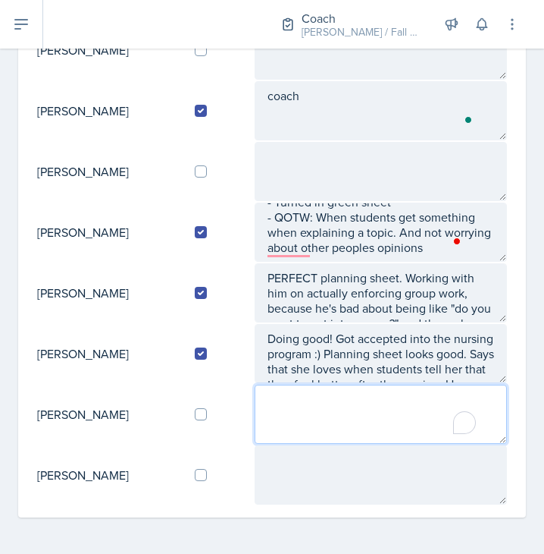
click at [278, 435] on textarea "To enrich screen reader interactions, please activate Accessibility in Grammarl…" at bounding box center [381, 413] width 253 height 59
type textarea "coach"
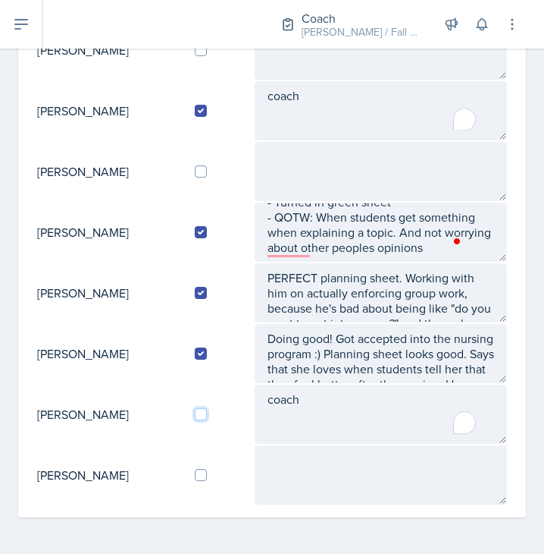
click at [207, 416] on input "checkbox" at bounding box center [201, 414] width 12 height 12
checkbox input "true"
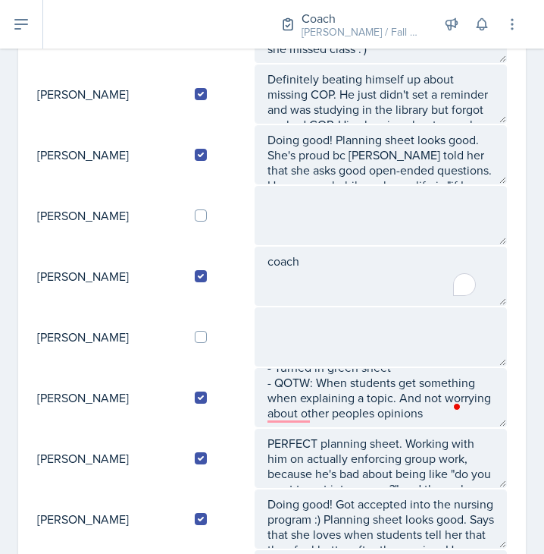
scroll to position [441, 0]
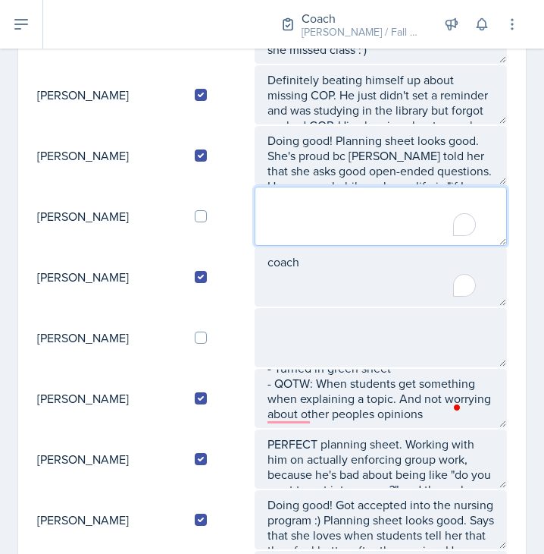
click at [307, 218] on textarea "To enrich screen reader interactions, please activate Accessibility in Grammarl…" at bounding box center [381, 216] width 253 height 59
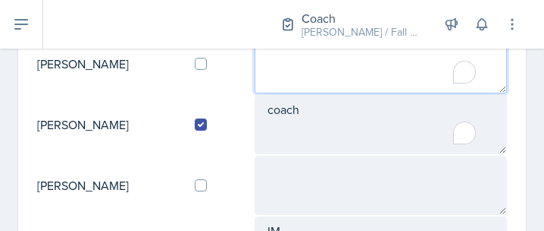
scroll to position [930, 0]
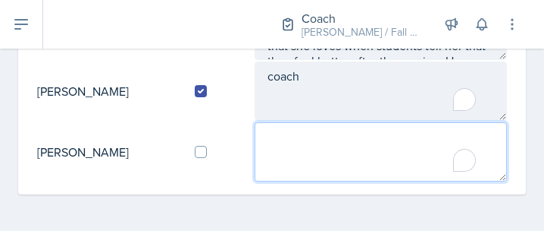
click at [262, 147] on textarea "To enrich screen reader interactions, please activate Accessibility in Grammarl…" at bounding box center [381, 151] width 253 height 59
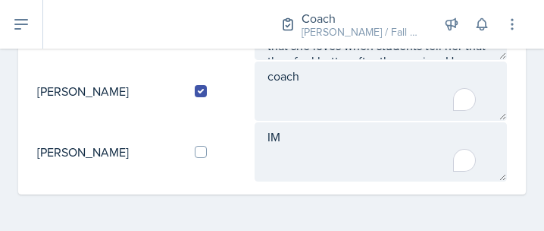
click at [71, 27] on div at bounding box center [151, 24] width 192 height 49
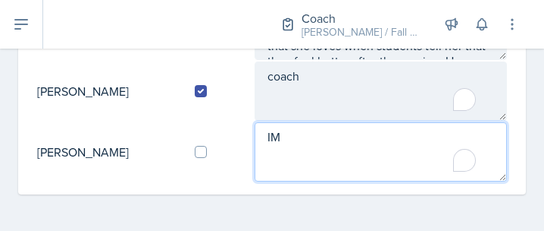
click at [309, 139] on textarea "IM" at bounding box center [381, 151] width 253 height 59
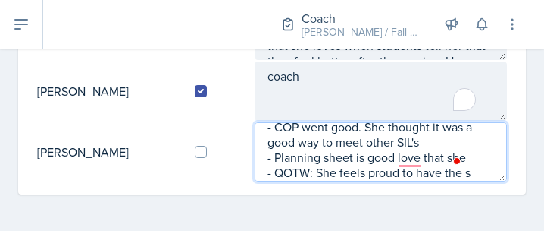
scroll to position [40, 0]
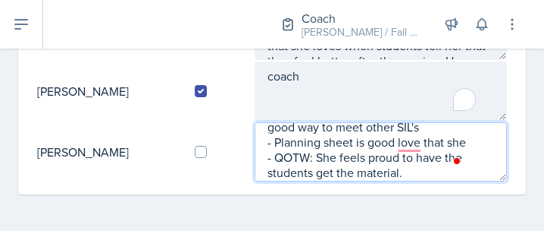
type textarea "IM - COP went good. She thought it was a good way to meet other SIL's - Plannin…"
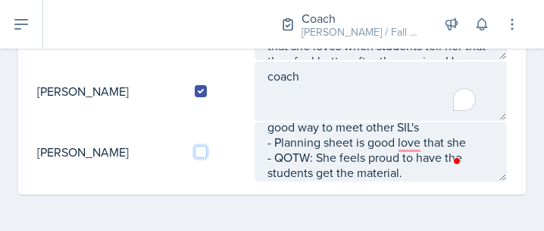
click at [207, 152] on input "checkbox" at bounding box center [201, 152] width 12 height 12
checkbox input "true"
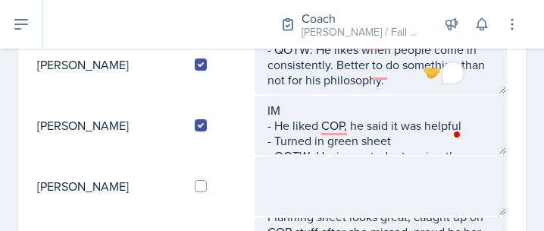
scroll to position [227, 0]
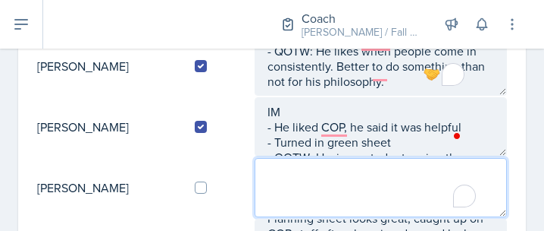
click at [281, 184] on textarea "To enrich screen reader interactions, please activate Accessibility in Grammarl…" at bounding box center [381, 187] width 253 height 59
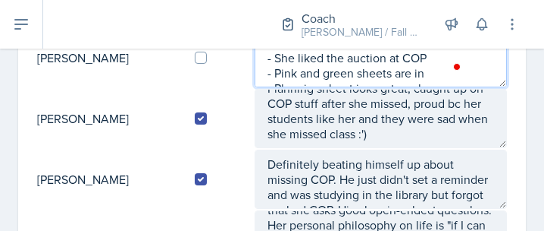
scroll to position [350, 0]
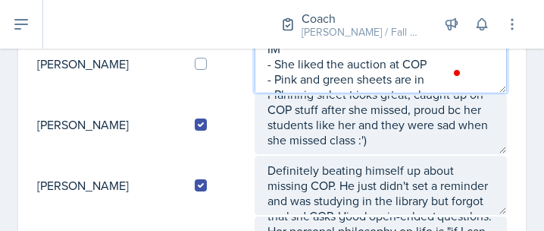
type textarea "IM - She liked the auction at COP - Pink and green sheets are in - Planning she…"
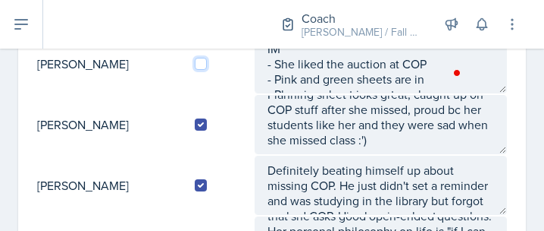
click at [205, 59] on input "checkbox" at bounding box center [201, 64] width 12 height 12
checkbox input "true"
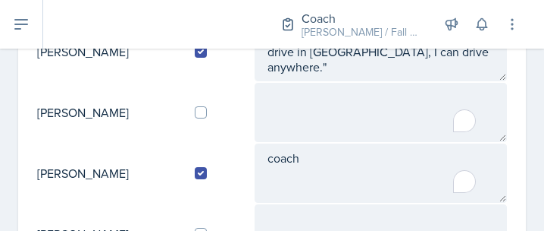
scroll to position [545, 0]
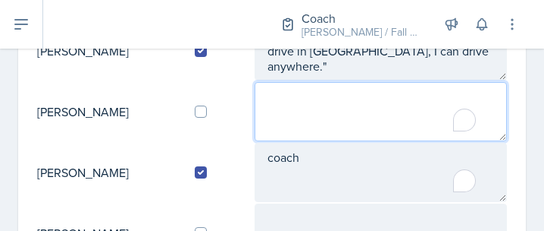
click at [340, 121] on textarea "To enrich screen reader interactions, please activate Accessibility in Grammarl…" at bounding box center [381, 111] width 253 height 59
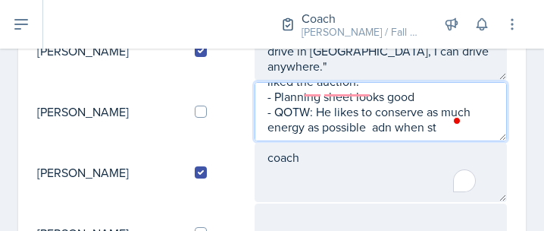
scroll to position [71, 0]
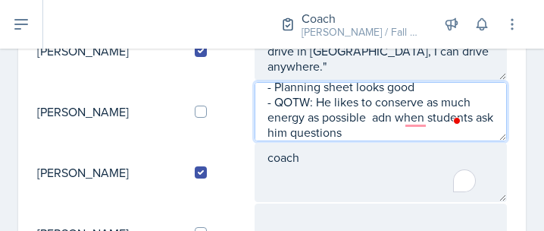
type textarea "IM - COP went good he loved the auction.He was okay with the speed dating but t…"
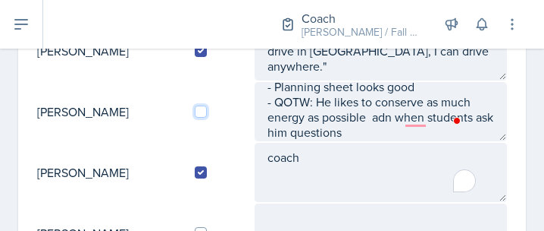
click at [207, 109] on input "checkbox" at bounding box center [201, 111] width 12 height 12
checkbox input "true"
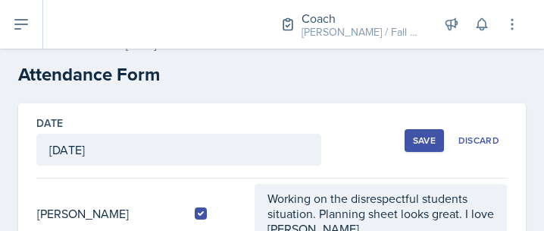
scroll to position [0, 0]
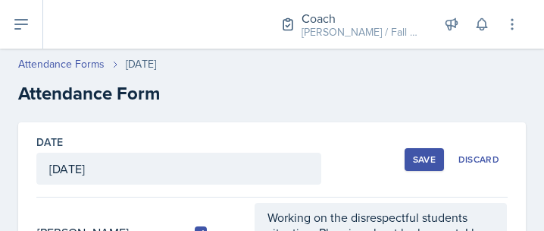
click at [418, 153] on div "Save" at bounding box center [424, 159] width 23 height 12
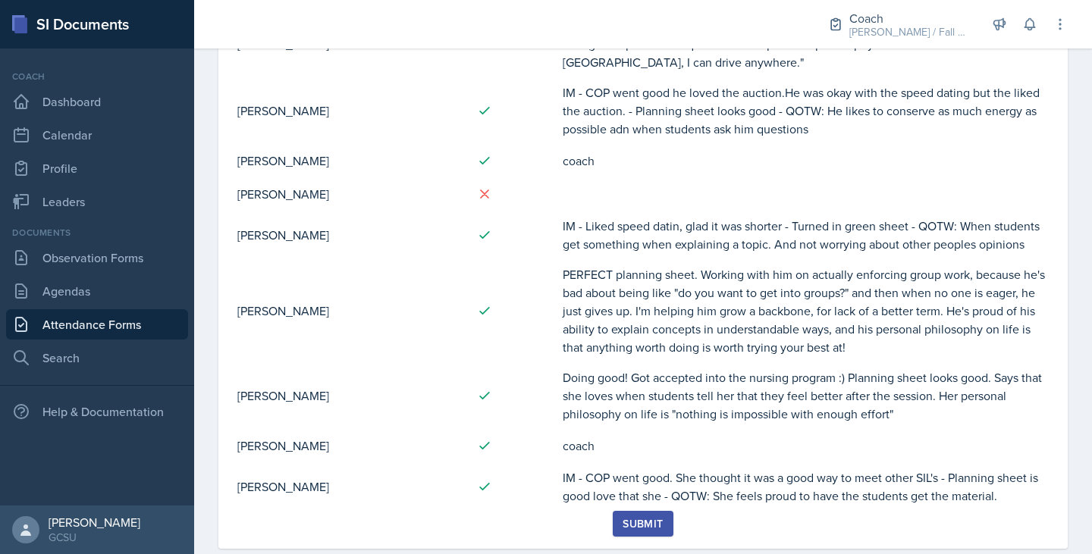
scroll to position [599, 0]
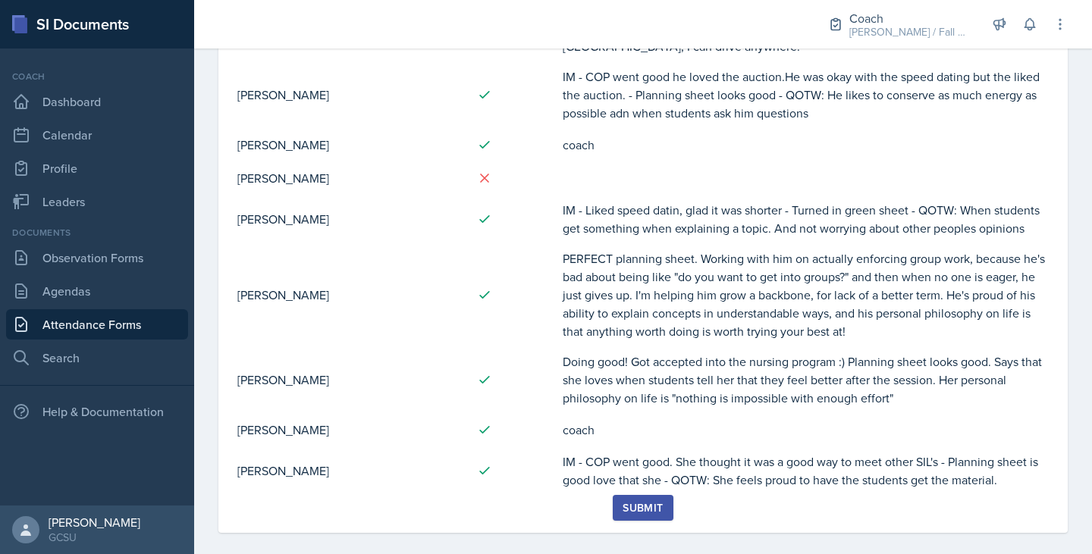
click at [613, 498] on button "Submit" at bounding box center [643, 508] width 60 height 26
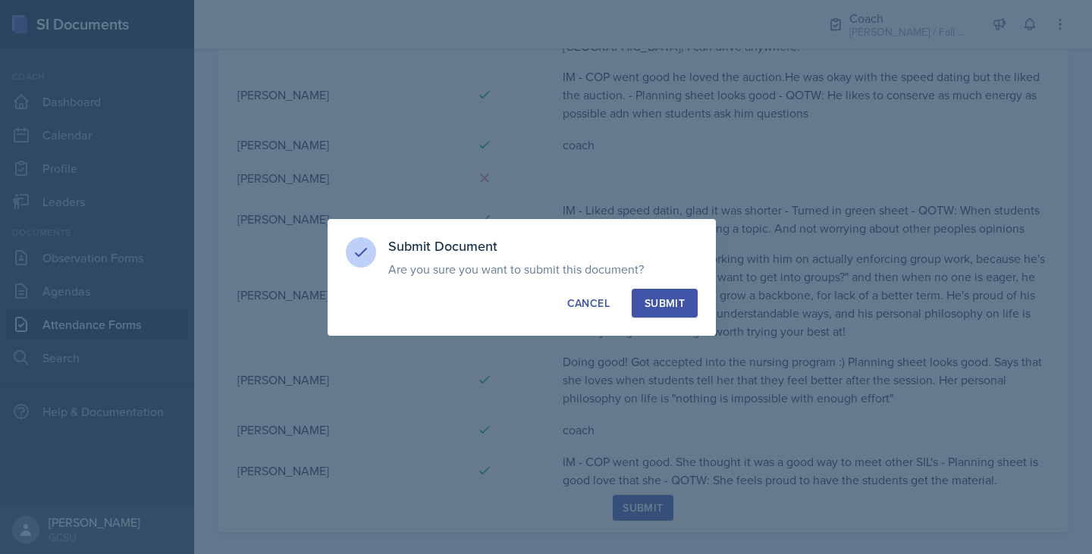
click at [660, 303] on div "Submit" at bounding box center [665, 303] width 40 height 15
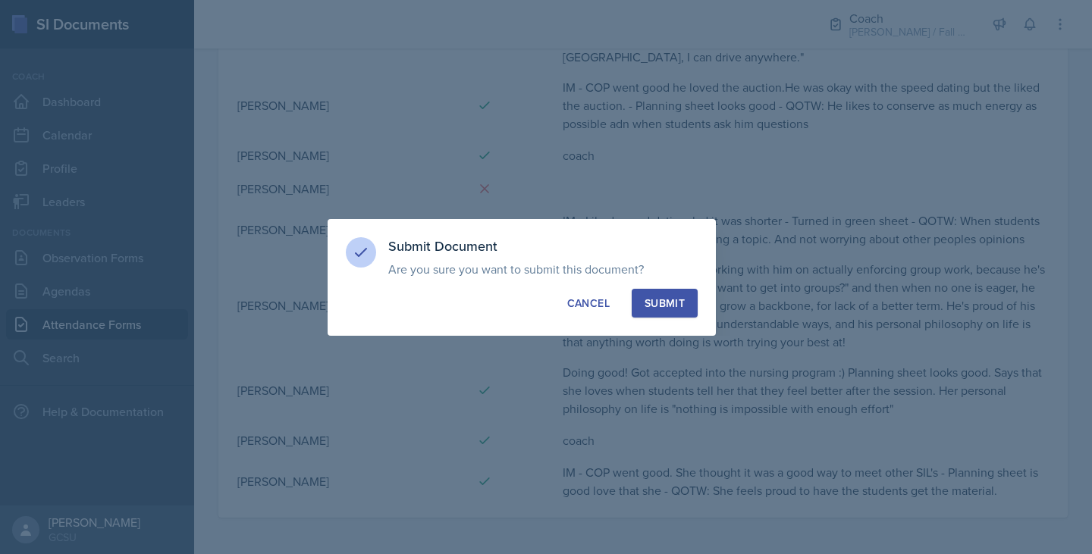
scroll to position [573, 0]
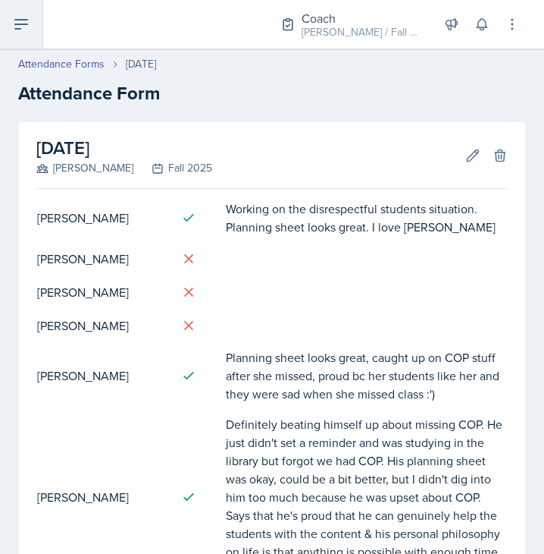
click at [11, 24] on button at bounding box center [21, 24] width 43 height 49
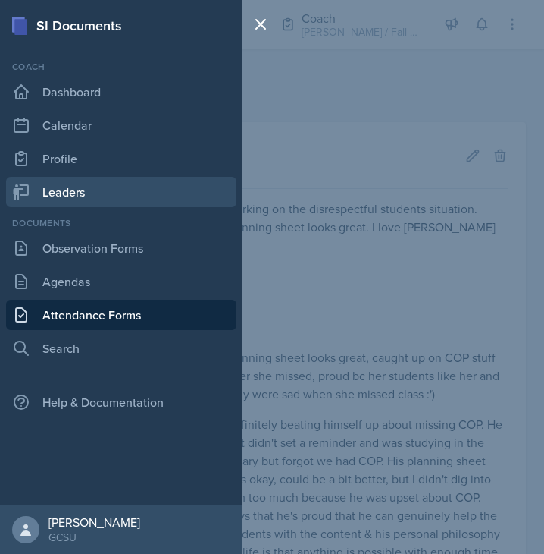
click at [69, 186] on link "Leaders" at bounding box center [121, 192] width 231 height 30
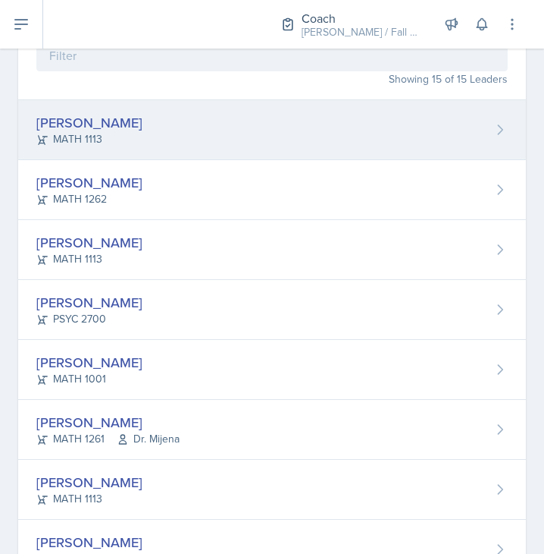
scroll to position [154, 0]
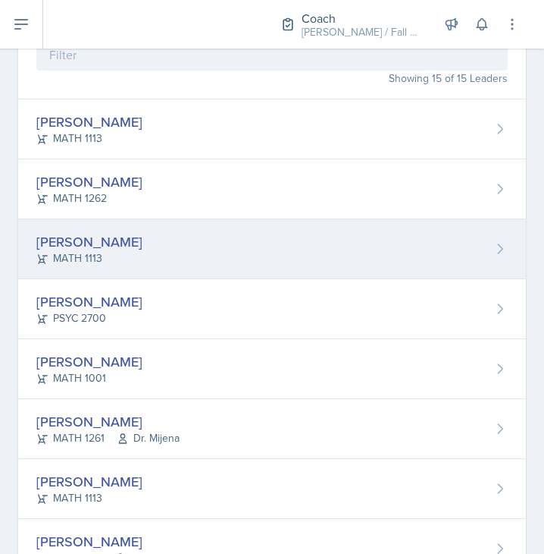
click at [166, 266] on div "Eni Bashua MATH 1113" at bounding box center [272, 249] width 508 height 60
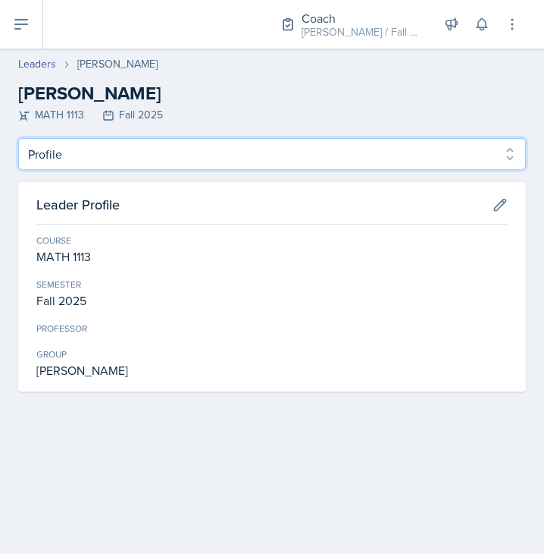
click at [218, 160] on select "Profile Planning Sheets Observation Forms Uploads" at bounding box center [272, 154] width 508 height 32
select select "Planning Sheets"
click at [18, 138] on select "Profile Planning Sheets Observation Forms Uploads" at bounding box center [272, 154] width 508 height 32
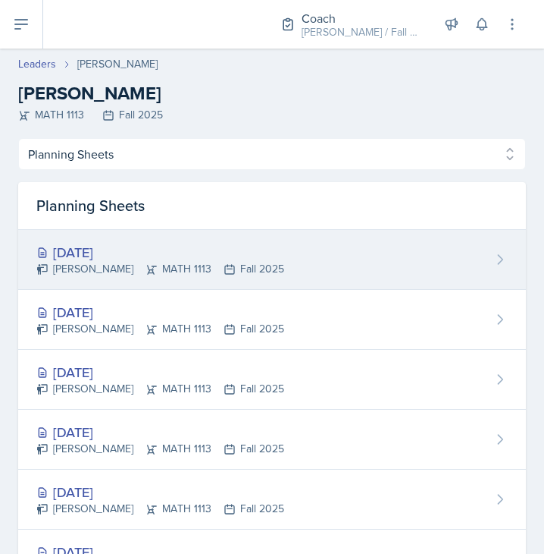
click at [185, 265] on div "Eni Bashua MATH 1113 Fall 2025" at bounding box center [160, 269] width 248 height 16
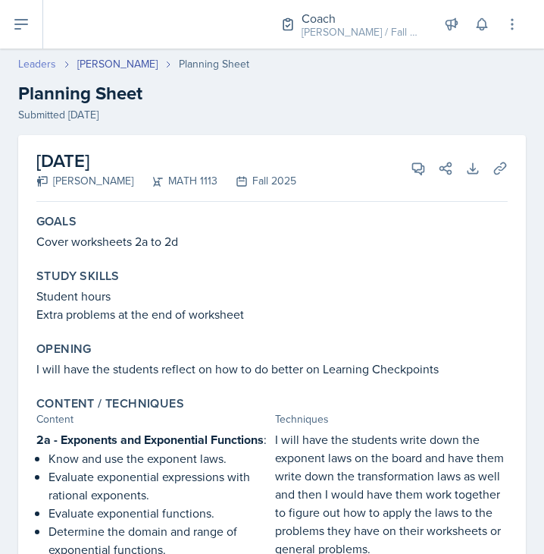
click at [36, 69] on link "Leaders" at bounding box center [37, 64] width 38 height 16
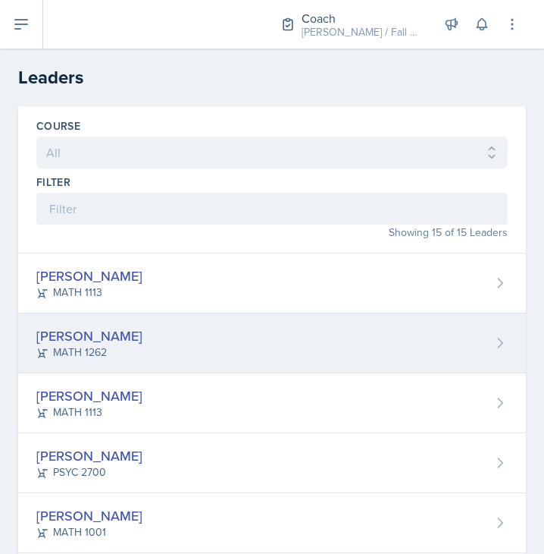
click at [77, 357] on div "MATH 1262" at bounding box center [89, 352] width 106 height 16
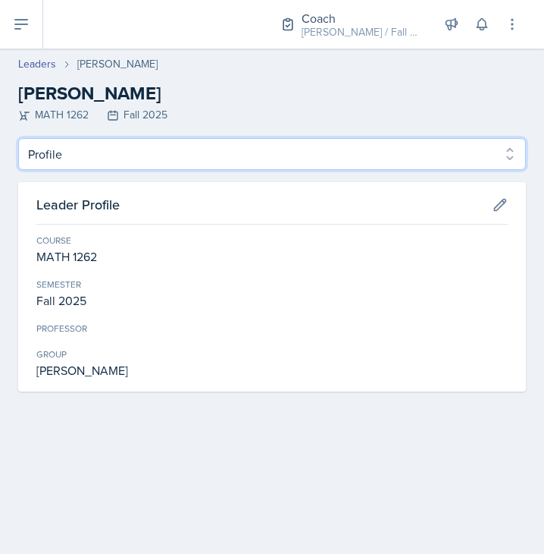
drag, startPoint x: 115, startPoint y: 162, endPoint x: 107, endPoint y: 224, distance: 62.7
click at [107, 224] on div "Profile Planning Sheets Observation Forms Uploads Profile Planning Sheets Obser…" at bounding box center [272, 264] width 508 height 253
select select "Planning Sheets"
click at [18, 138] on select "Profile Planning Sheets Observation Forms Uploads" at bounding box center [272, 154] width 508 height 32
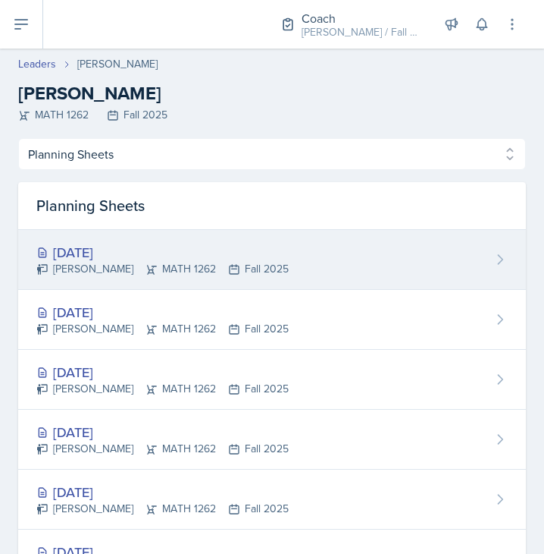
click at [153, 245] on div "Sep 25th, 2025" at bounding box center [162, 252] width 253 height 20
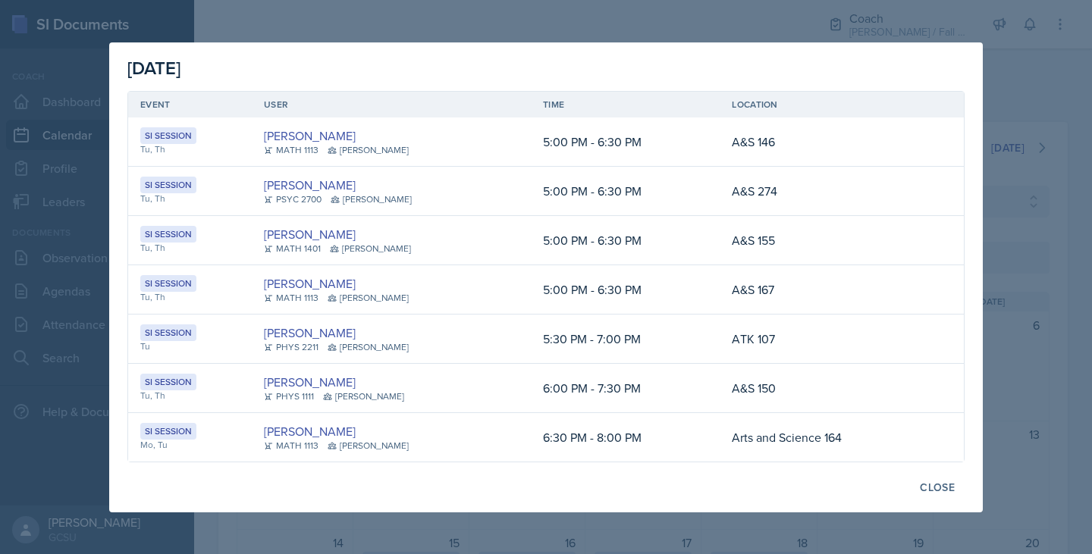
select select "700c1d41-4793-48d3-8616-e09499dfb71d"
select select "7b7b0581-3cff-4db8-9566-fba67390f9c3"
click at [940, 490] on div "Close" at bounding box center [937, 488] width 35 height 12
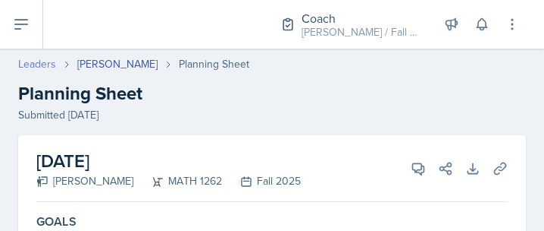
click at [54, 60] on link "Leaders" at bounding box center [37, 64] width 38 height 16
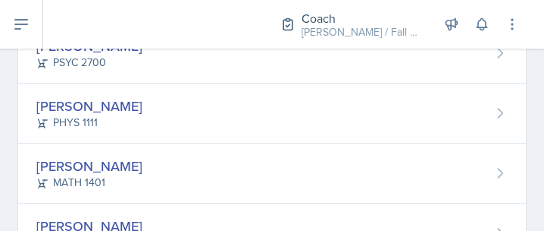
scroll to position [957, 0]
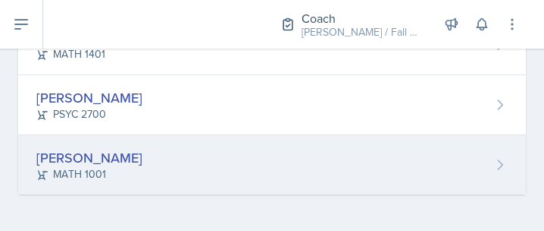
click at [88, 171] on div "MATH 1001" at bounding box center [89, 174] width 106 height 16
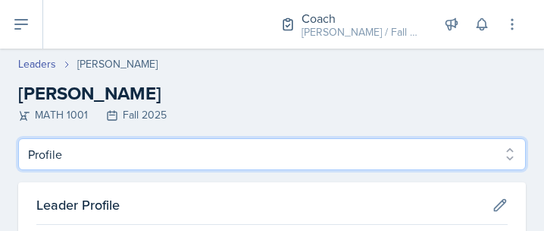
click at [89, 160] on select "Profile Planning Sheets Observation Forms Uploads" at bounding box center [272, 154] width 508 height 32
select select "Planning Sheets"
click at [18, 138] on select "Profile Planning Sheets Observation Forms Uploads" at bounding box center [272, 154] width 508 height 32
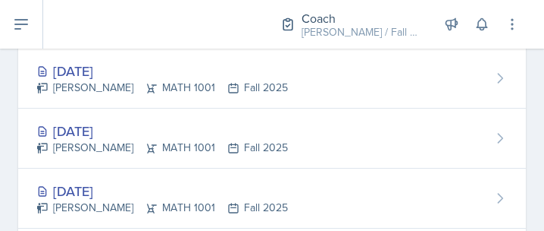
scroll to position [155, 0]
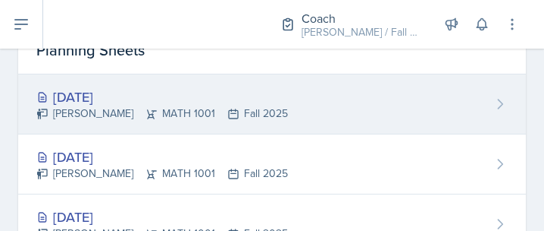
click at [155, 116] on div "Gianna Zoeller MATH 1001 Fall 2025" at bounding box center [162, 113] width 252 height 16
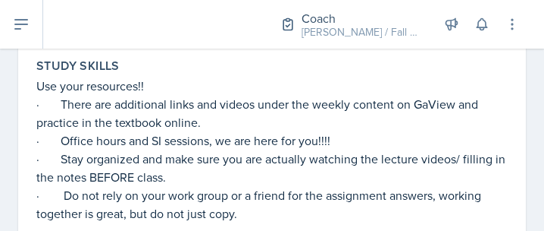
scroll to position [240, 64]
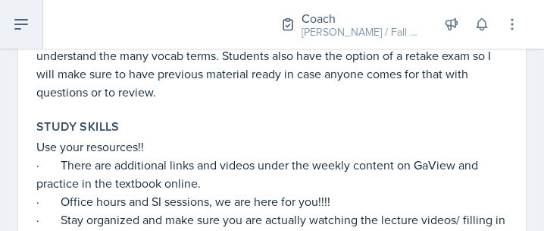
click at [21, 26] on icon at bounding box center [21, 24] width 18 height 18
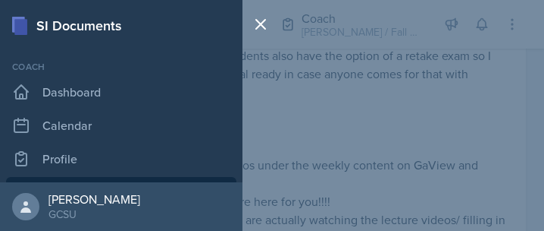
click at [303, 88] on div "SI Documents Coach Dashboard Calendar Profile Leaders Documents Observation For…" at bounding box center [272, 115] width 544 height 231
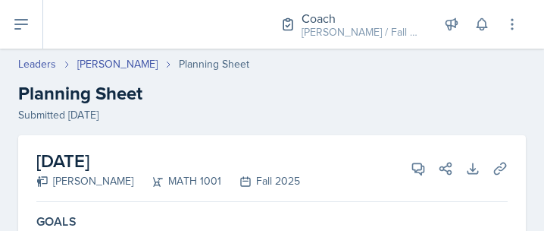
scroll to position [0, 0]
click at [28, 62] on link "Leaders" at bounding box center [37, 64] width 38 height 16
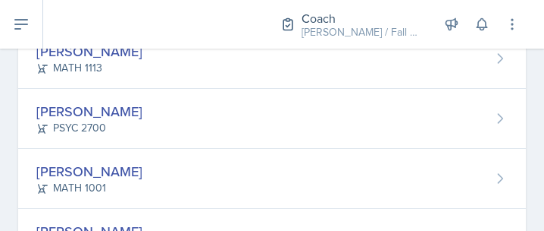
scroll to position [344, 0]
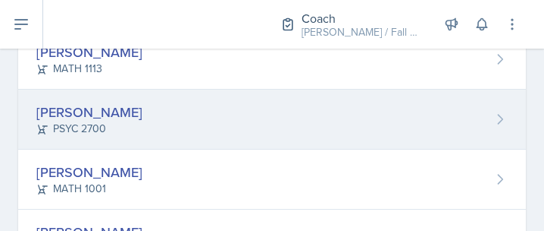
click at [68, 129] on div "PSYC 2700" at bounding box center [89, 129] width 106 height 16
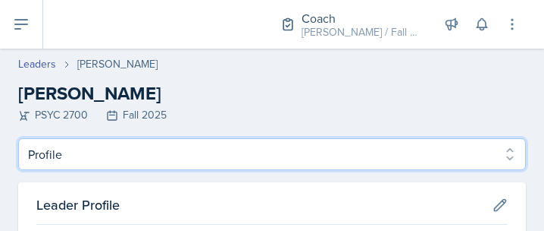
click at [102, 152] on select "Profile Planning Sheets Observation Forms Uploads" at bounding box center [272, 154] width 508 height 32
select select "Planning Sheets"
click at [18, 138] on select "Profile Planning Sheets Observation Forms Uploads" at bounding box center [272, 154] width 508 height 32
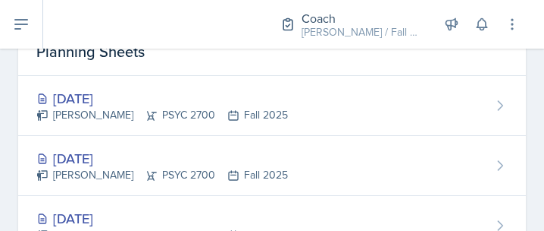
scroll to position [155, 0]
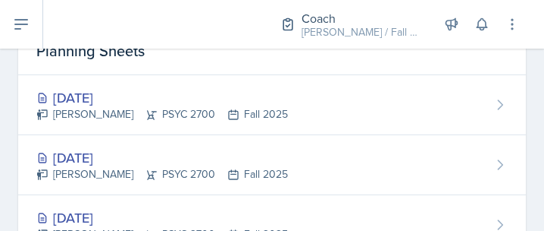
click at [159, 110] on div "Jamaree Brown PSYC 2700 Fall 2025" at bounding box center [162, 114] width 252 height 16
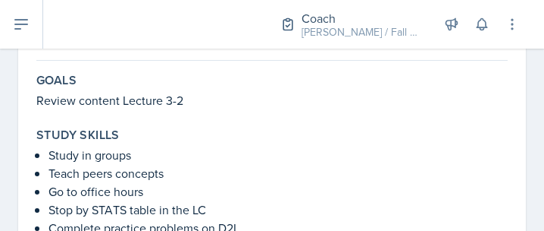
scroll to position [133, 0]
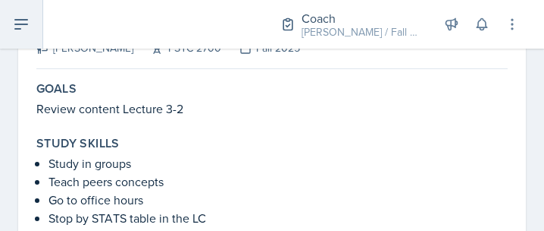
click at [14, 22] on icon at bounding box center [21, 24] width 18 height 18
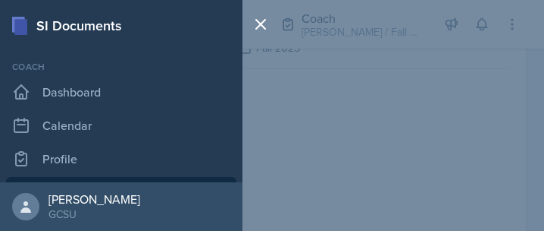
click at [419, 81] on div "SI Documents Coach Dashboard Calendar Profile Leaders Documents Observation For…" at bounding box center [272, 115] width 544 height 231
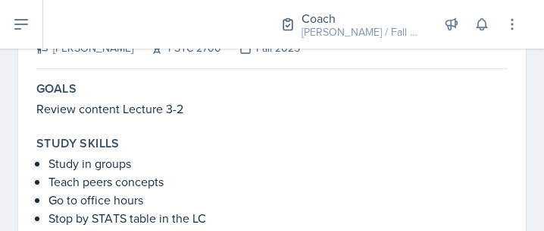
scroll to position [0, 0]
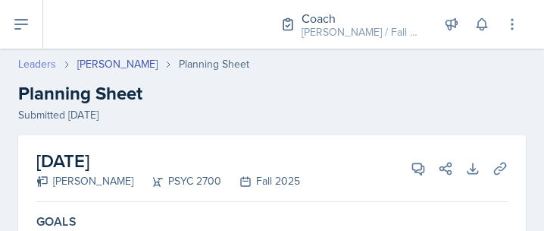
click at [45, 61] on link "Leaders" at bounding box center [37, 64] width 38 height 16
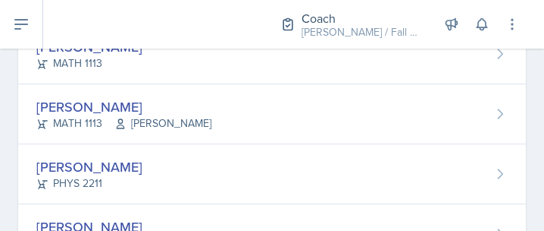
scroll to position [591, 0]
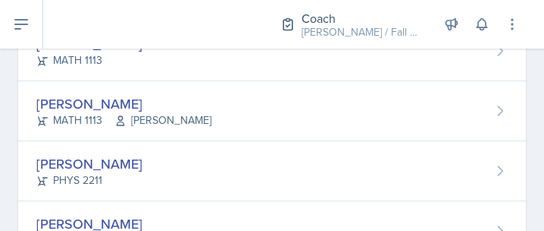
click at [125, 110] on div "[PERSON_NAME]" at bounding box center [123, 103] width 175 height 20
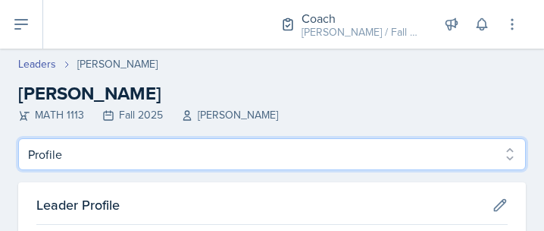
click at [80, 162] on select "Profile Planning Sheets Observation Forms Uploads" at bounding box center [272, 154] width 508 height 32
select select "Planning Sheets"
click at [18, 138] on select "Profile Planning Sheets Observation Forms Uploads" at bounding box center [272, 154] width 508 height 32
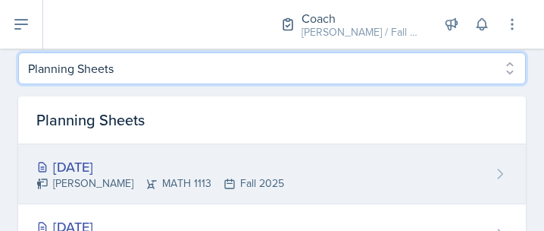
scroll to position [86, 0]
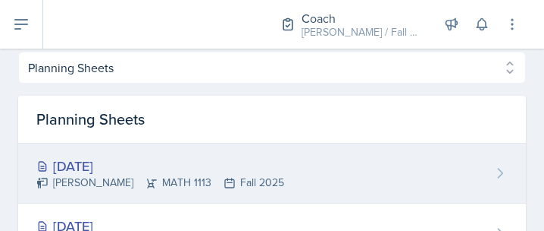
click at [86, 192] on div "Sep 25th, 2025 Caleb Lorenz MATH 1113 Fall 2025" at bounding box center [272, 173] width 508 height 60
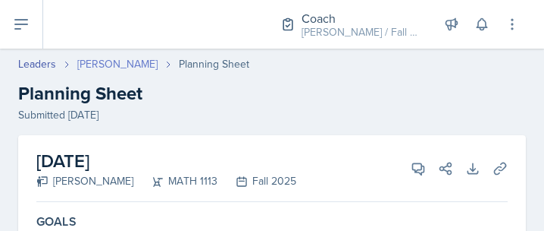
click at [114, 58] on link "[PERSON_NAME]" at bounding box center [117, 64] width 80 height 16
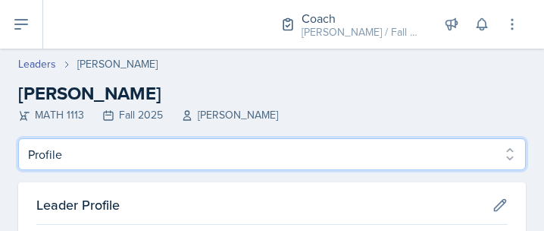
click at [158, 155] on select "Profile Planning Sheets Observation Forms Uploads" at bounding box center [272, 154] width 508 height 32
select select "Planning Sheets"
click at [18, 138] on select "Profile Planning Sheets Observation Forms Uploads" at bounding box center [272, 154] width 508 height 32
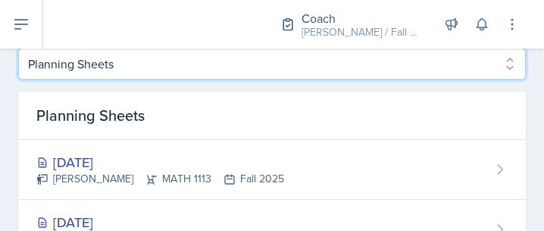
scroll to position [91, 0]
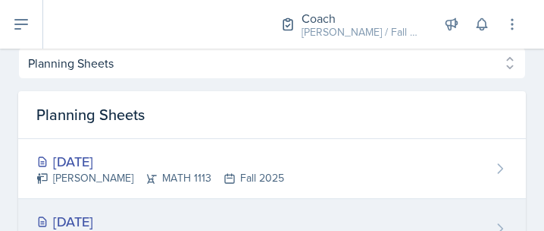
click at [62, 220] on div "Sep 23rd, 2025" at bounding box center [160, 221] width 248 height 20
